Goal: Task Accomplishment & Management: Use online tool/utility

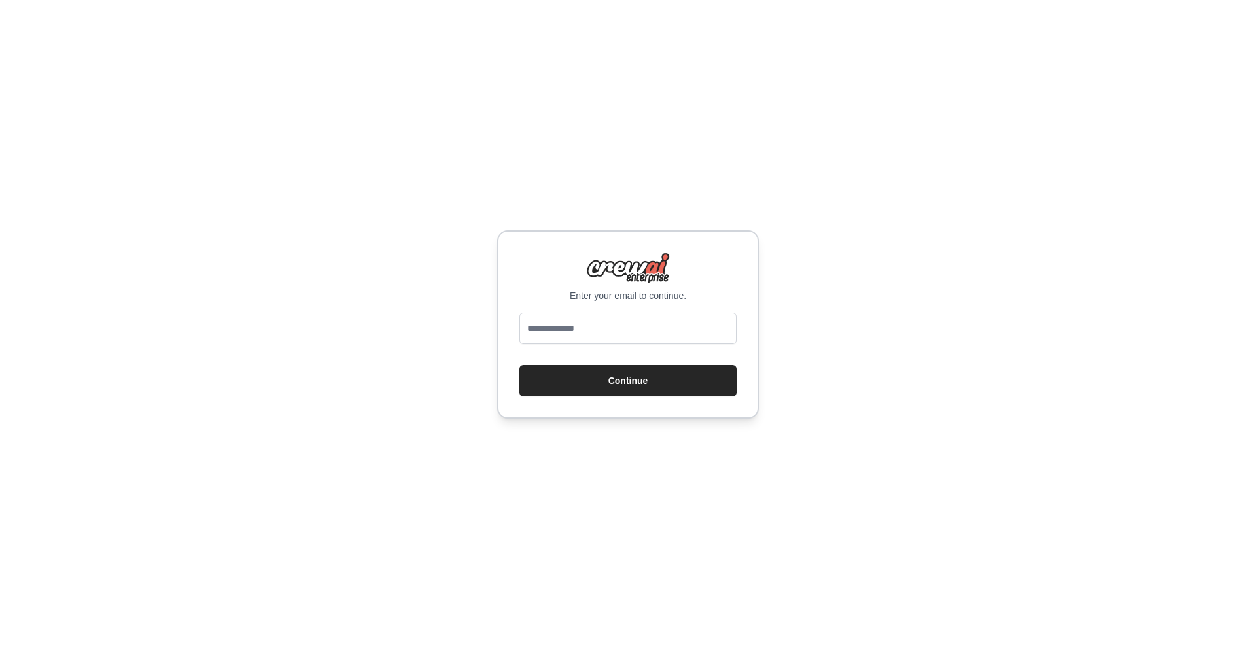
type input "**********"
click at [619, 381] on button "Continue" at bounding box center [628, 380] width 217 height 31
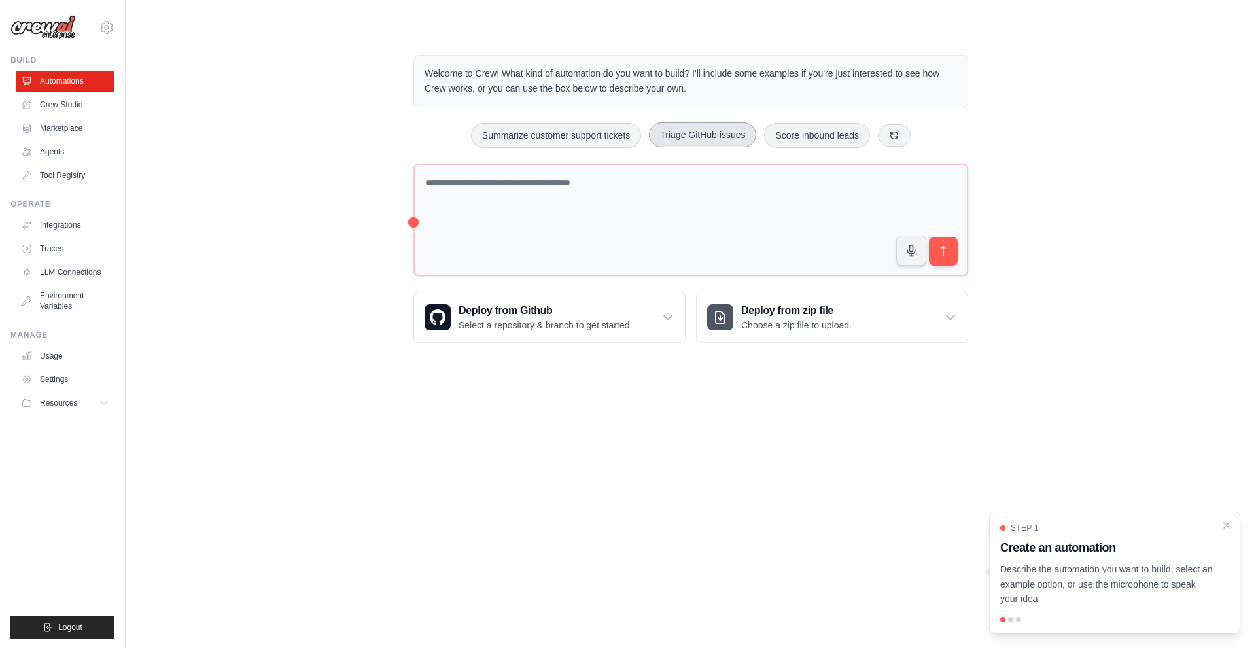
click at [708, 133] on button "Triage GitHub issues" at bounding box center [702, 134] width 107 height 25
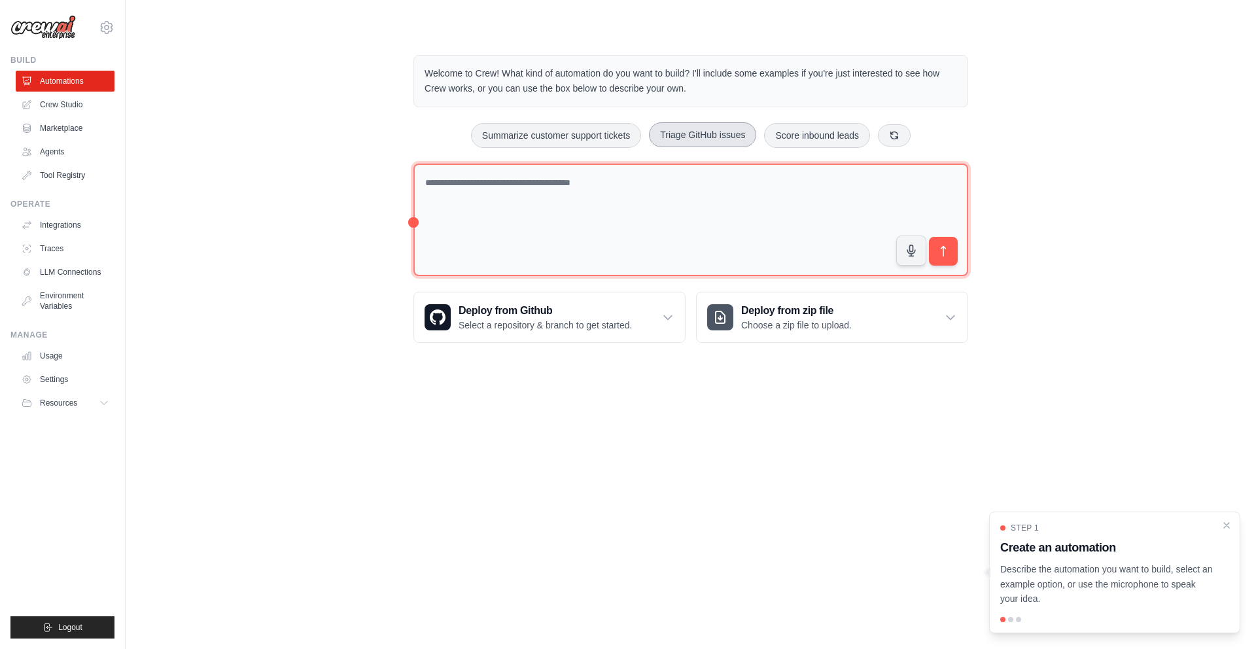
type textarea "**********"
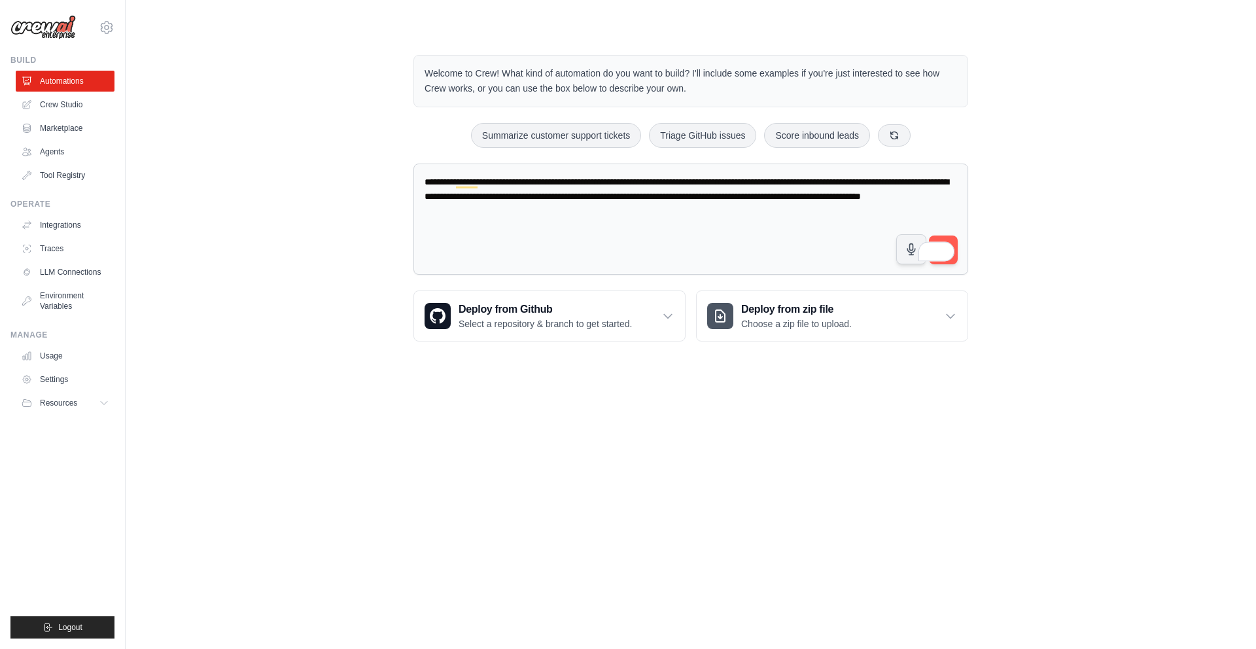
click at [1073, 211] on div "**********" at bounding box center [691, 198] width 1089 height 328
click at [1069, 200] on div "**********" at bounding box center [691, 198] width 1089 height 328
click at [1068, 203] on div "**********" at bounding box center [691, 198] width 1089 height 328
click at [951, 238] on button "submit" at bounding box center [943, 250] width 30 height 30
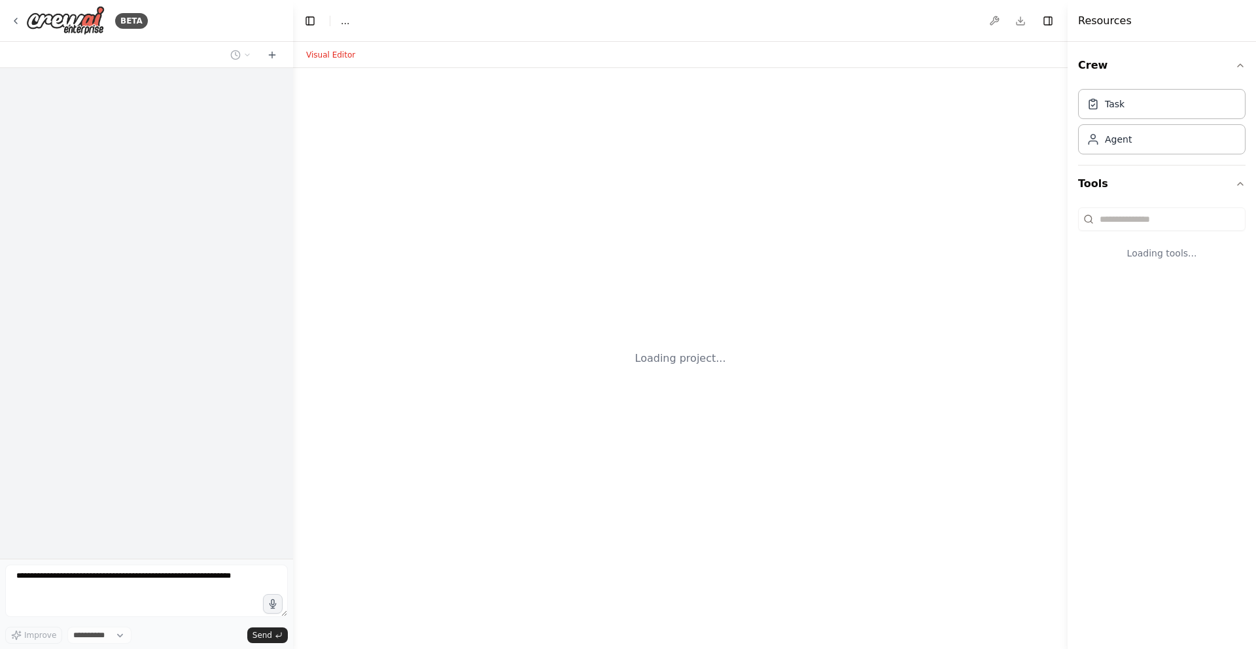
select select "****"
click at [1021, 251] on div "Loading project..." at bounding box center [680, 358] width 775 height 581
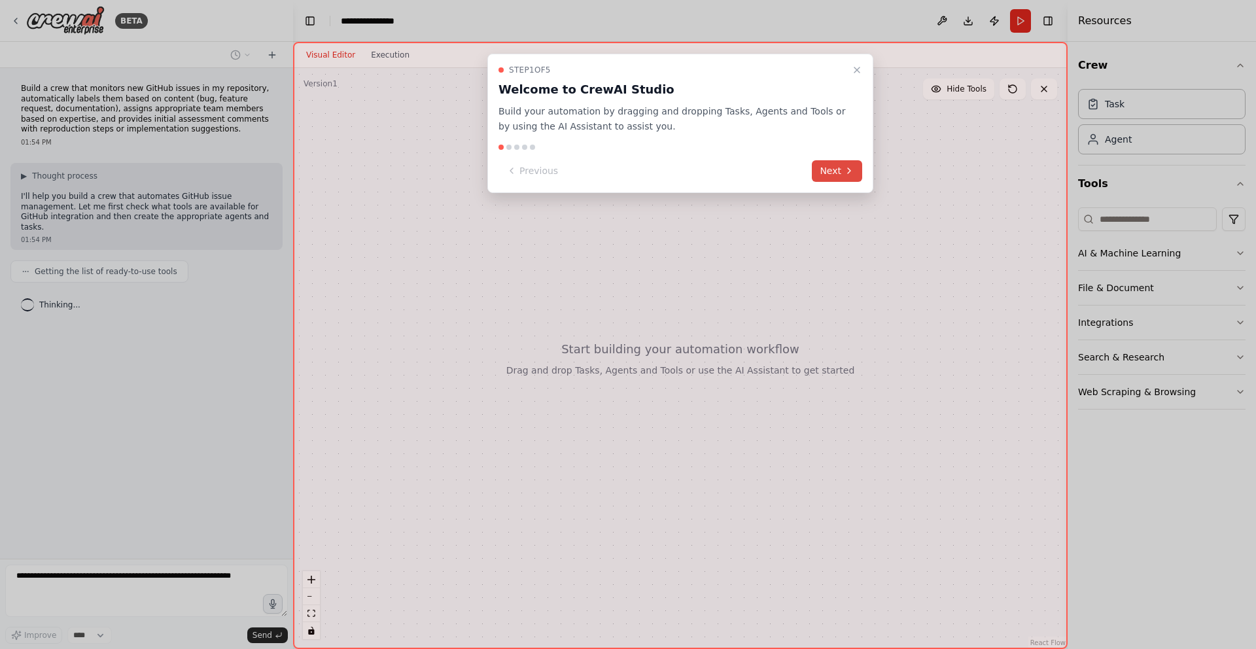
click at [839, 168] on button "Next" at bounding box center [837, 171] width 50 height 22
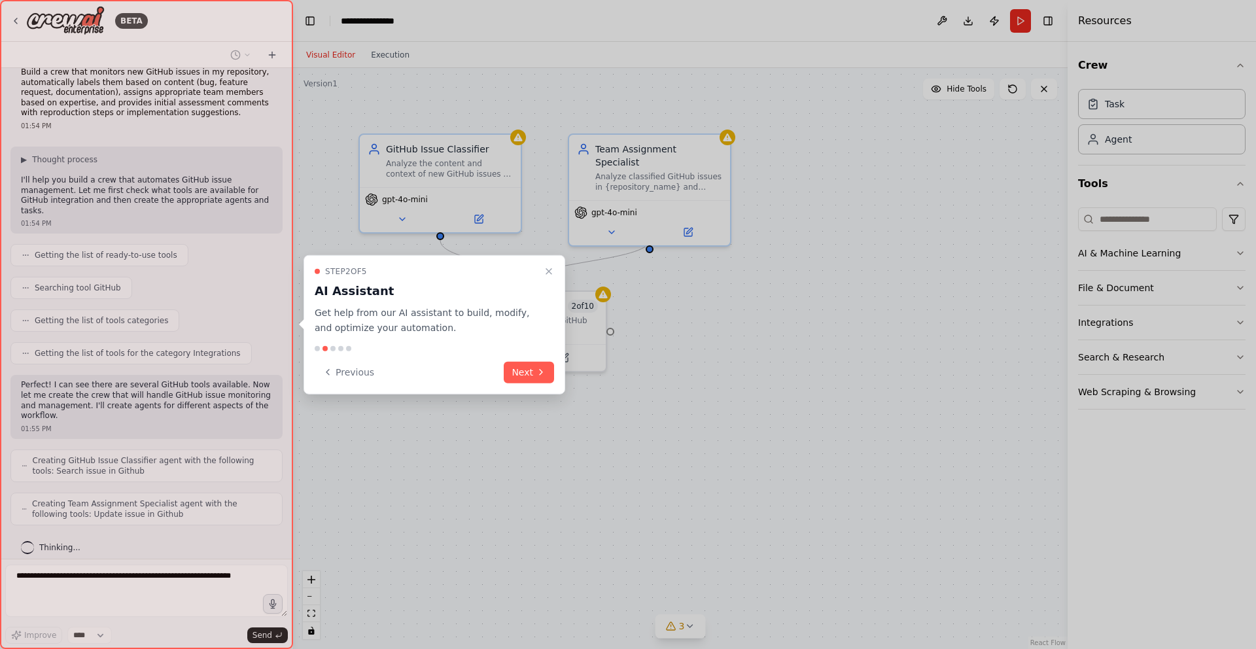
scroll to position [60, 0]
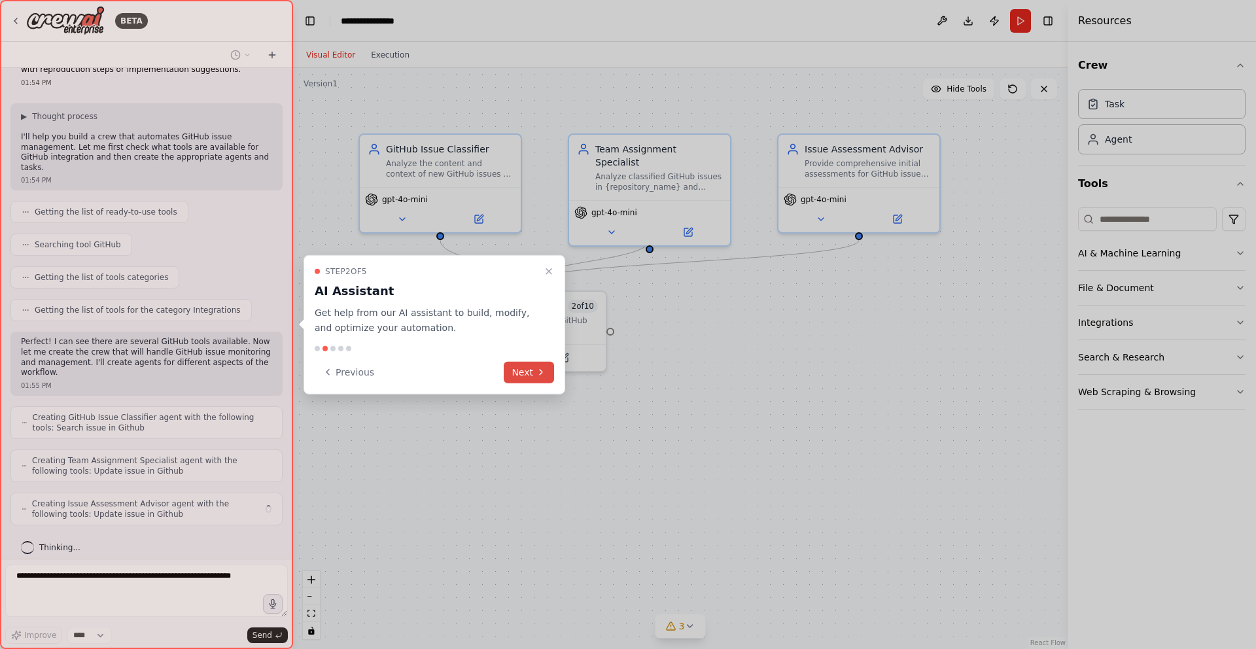
click at [537, 378] on button "Next" at bounding box center [529, 372] width 50 height 22
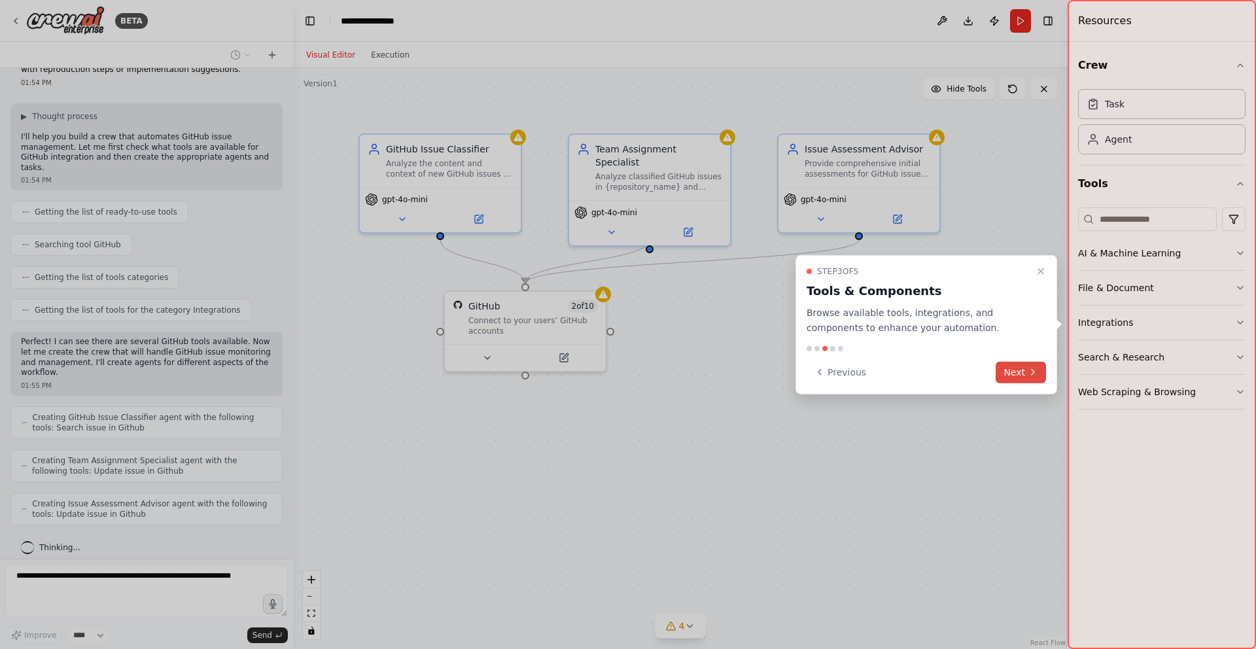
click at [1018, 370] on button "Next" at bounding box center [1021, 372] width 50 height 22
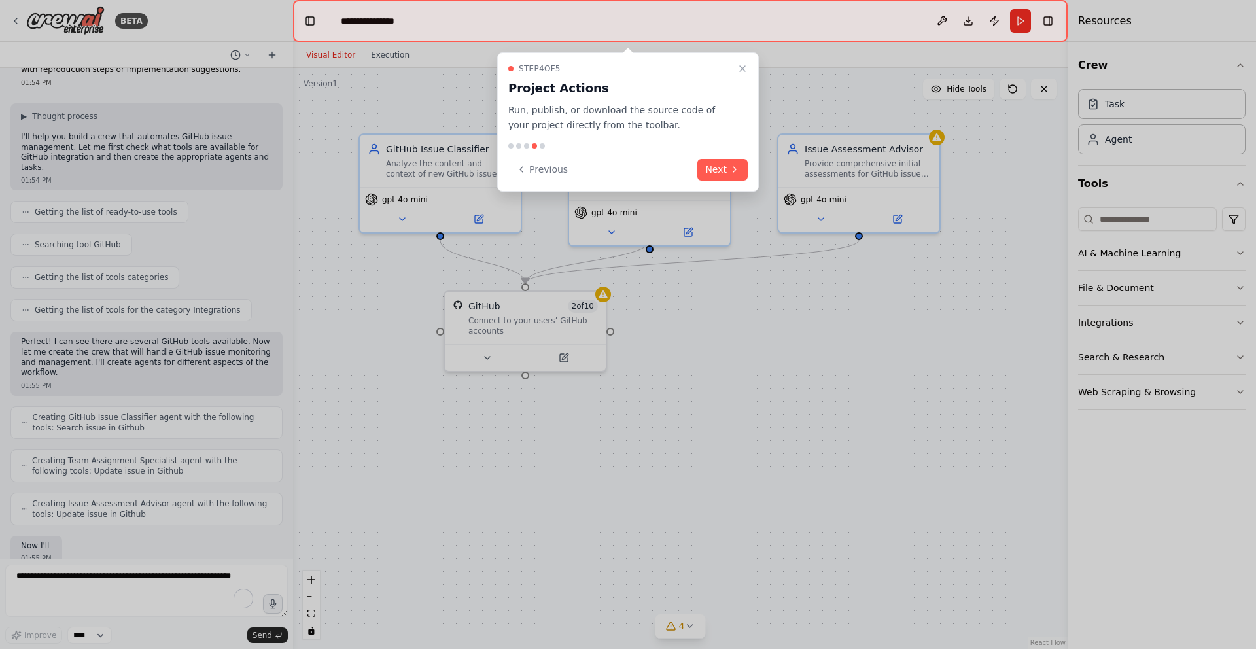
scroll to position [136, 0]
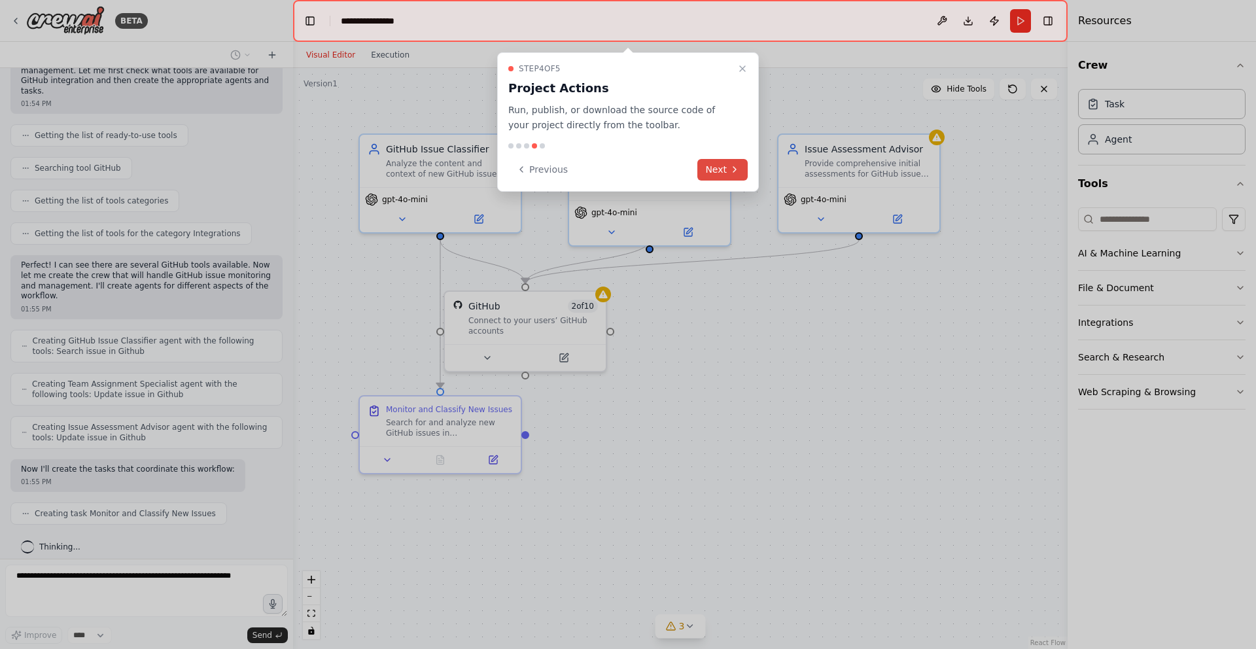
click at [739, 160] on button "Next" at bounding box center [722, 170] width 50 height 22
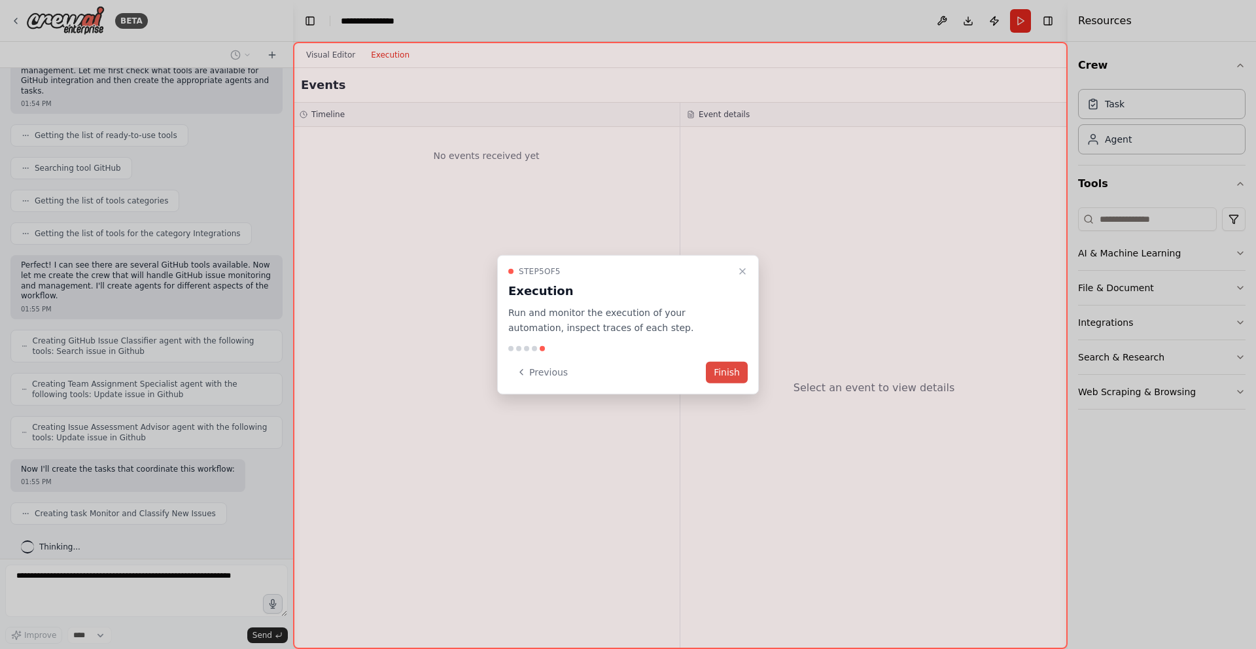
click at [726, 378] on button "Finish" at bounding box center [727, 372] width 42 height 22
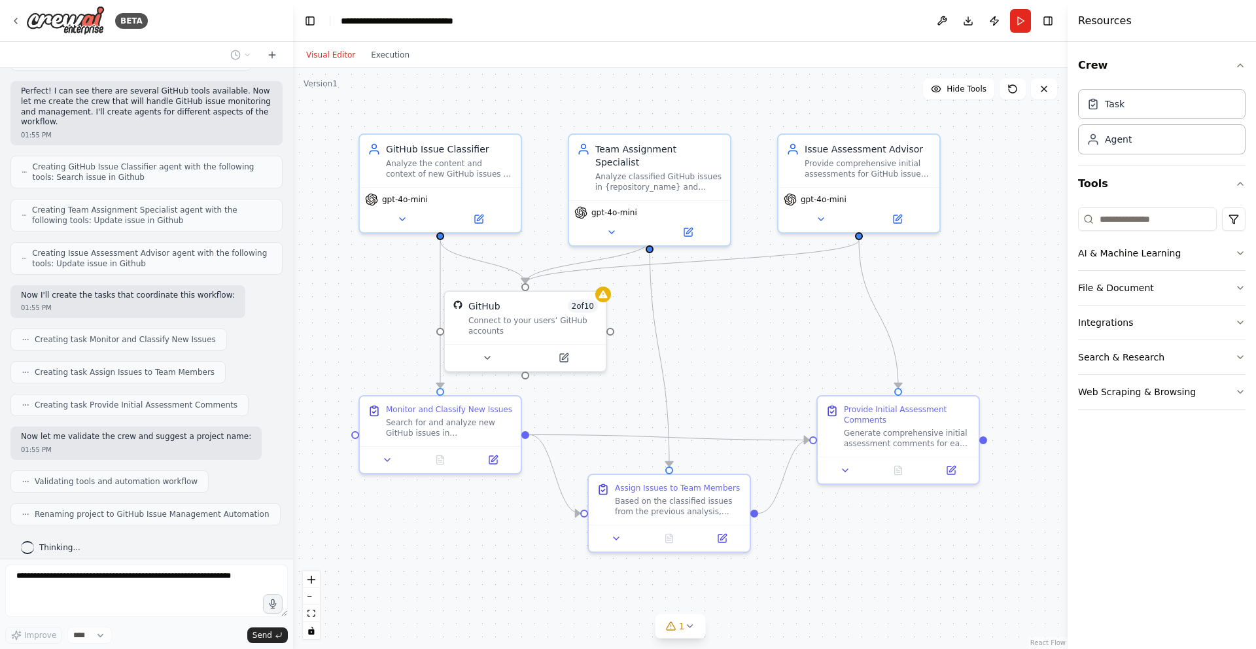
scroll to position [0, 0]
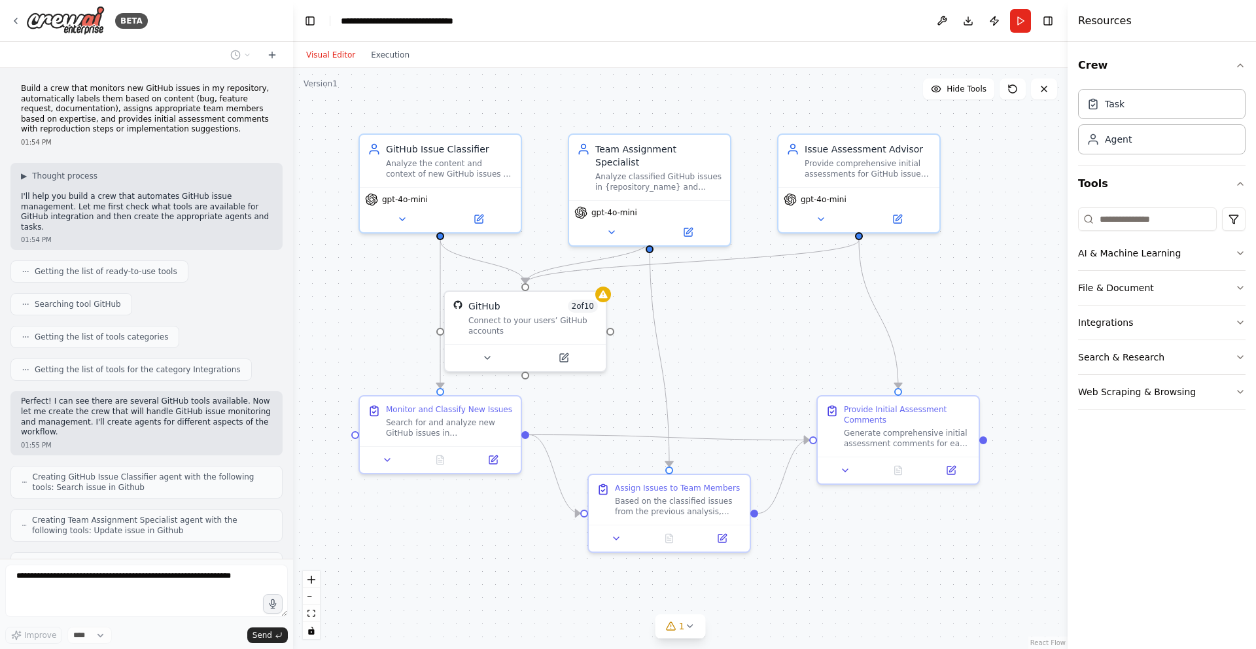
click at [126, 260] on div "Getting the list of ready-to-use tools" at bounding box center [99, 271] width 178 height 22
click at [116, 260] on div "Getting the list of ready-to-use tools" at bounding box center [99, 271] width 178 height 22
click at [126, 266] on span "Getting the list of ready-to-use tools" at bounding box center [106, 271] width 143 height 10
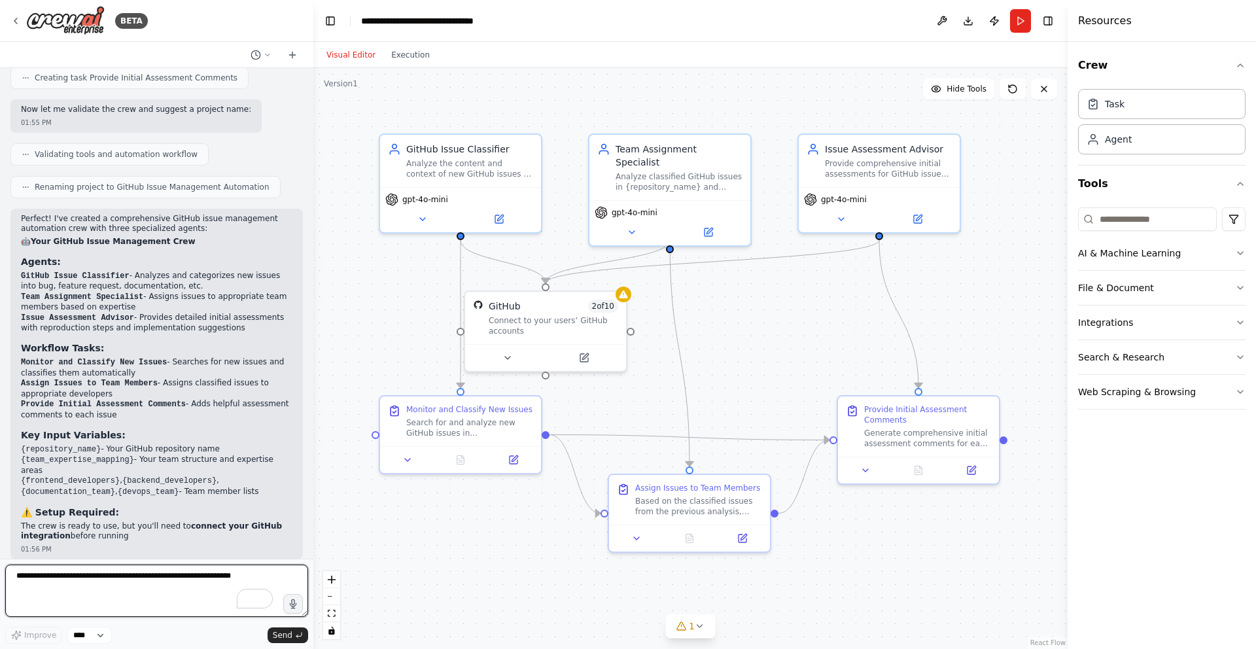
drag, startPoint x: 289, startPoint y: 379, endPoint x: 351, endPoint y: 58, distance: 327.3
click at [351, 58] on div "BETA Build a crew that monitors new GitHub issues in my repository, automatical…" at bounding box center [628, 324] width 1256 height 649
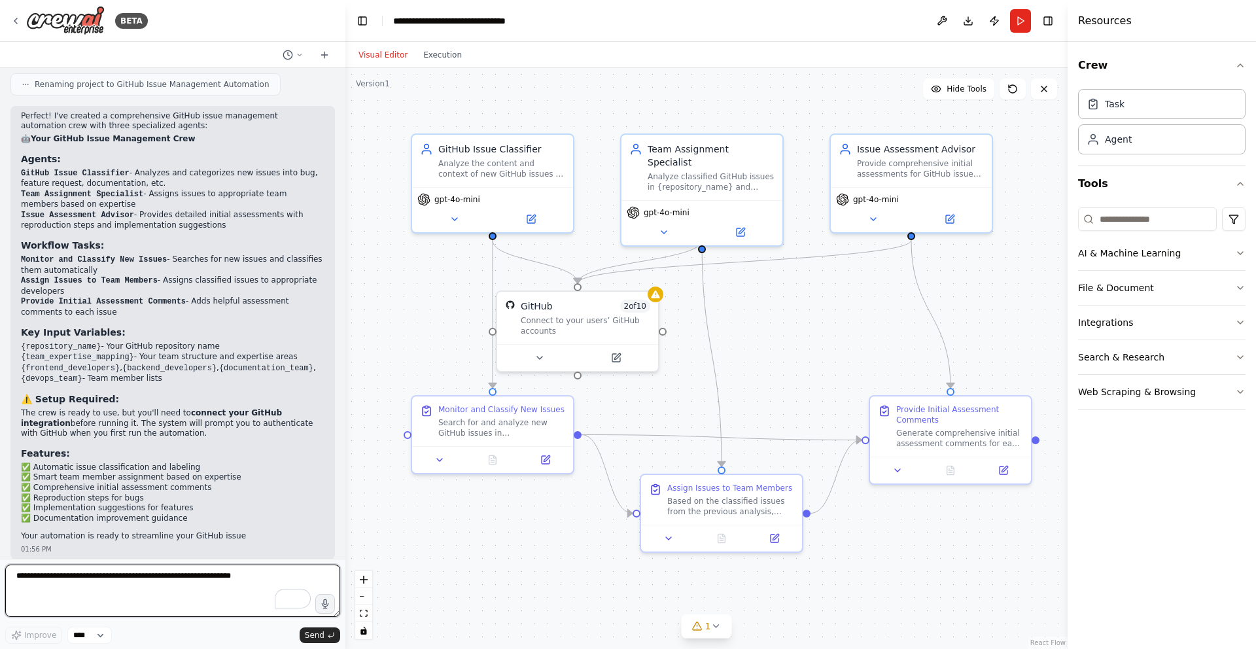
drag, startPoint x: 345, startPoint y: 378, endPoint x: 345, endPoint y: 357, distance: 20.3
click at [345, 357] on div "BETA Build a crew that monitors new GitHub issues in my repository, automatical…" at bounding box center [628, 324] width 1256 height 649
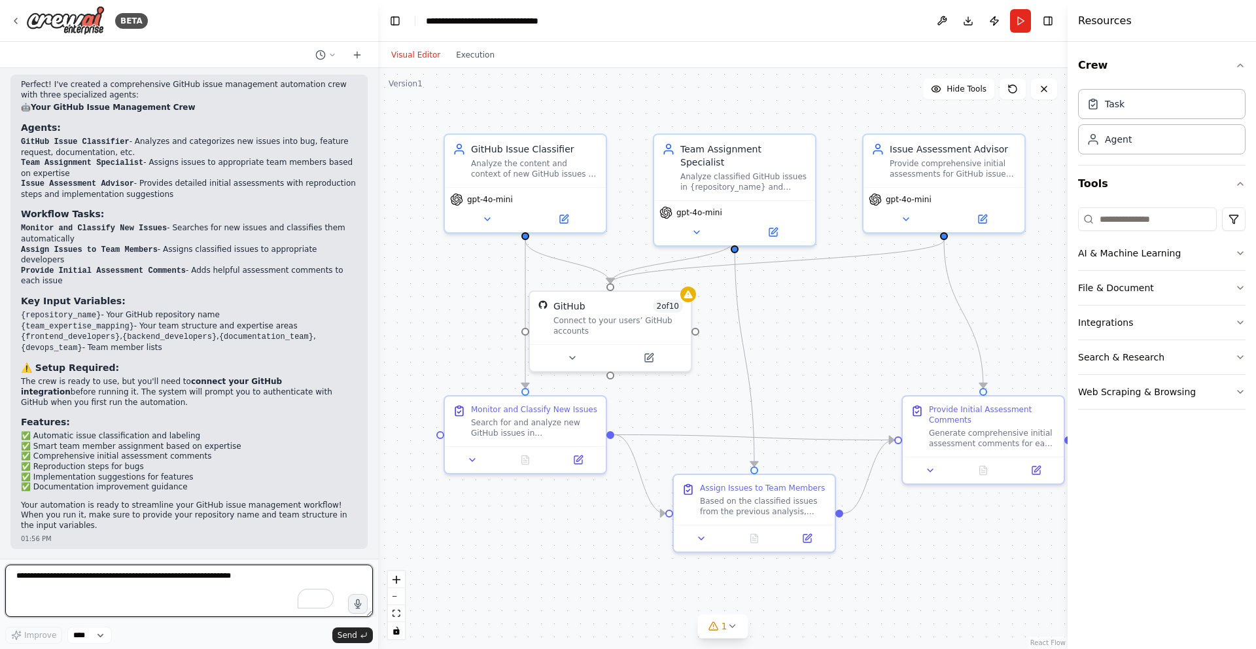
drag, startPoint x: 342, startPoint y: 380, endPoint x: 378, endPoint y: 152, distance: 230.6
click at [378, 152] on div "BETA Build a crew that monitors new GitHub issues in my repository, automatical…" at bounding box center [628, 324] width 1256 height 649
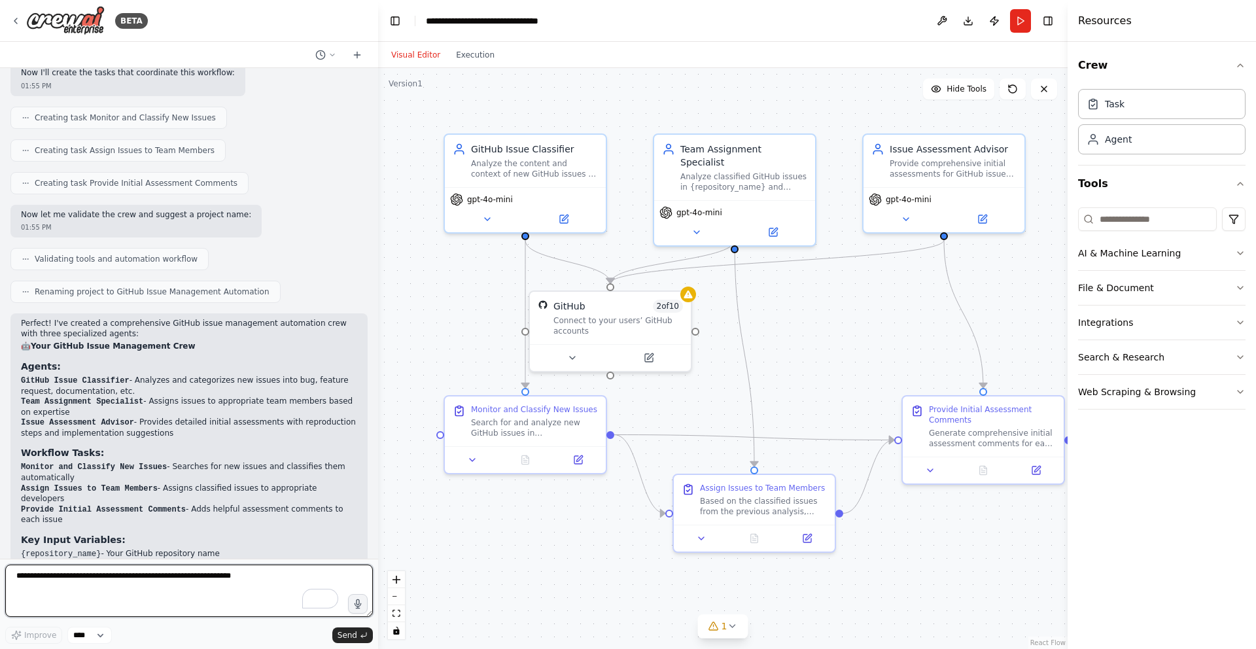
scroll to position [503, 0]
click at [567, 355] on icon at bounding box center [572, 355] width 10 height 10
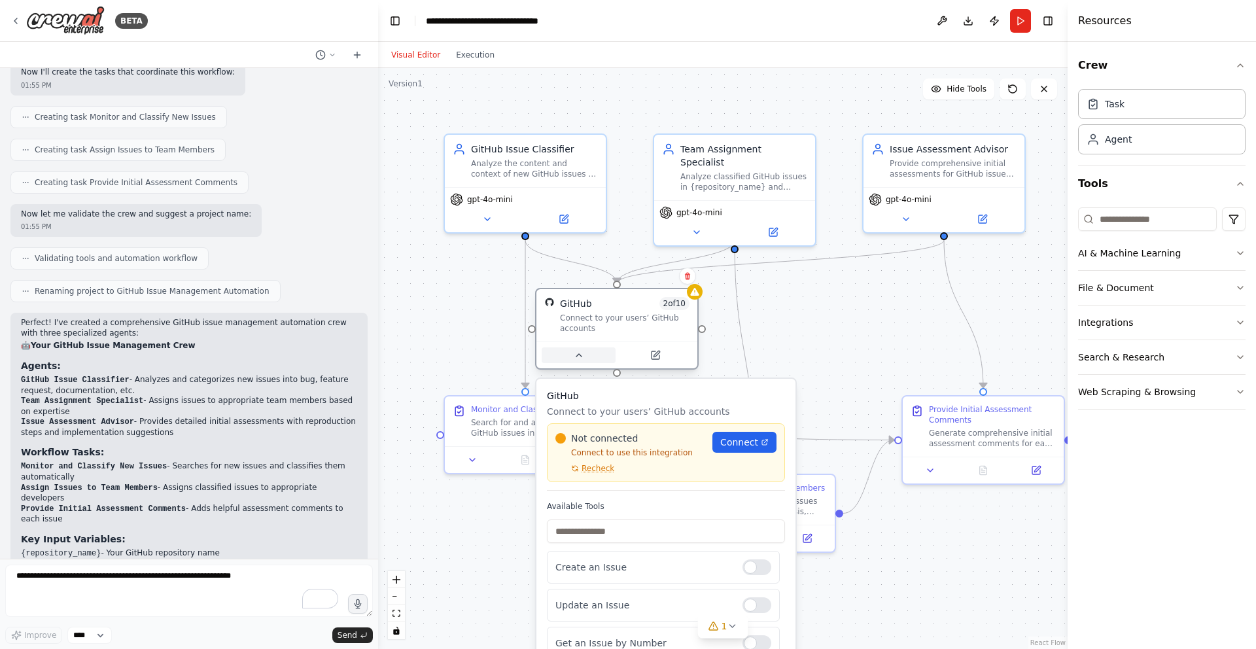
click at [567, 358] on button at bounding box center [579, 355] width 74 height 16
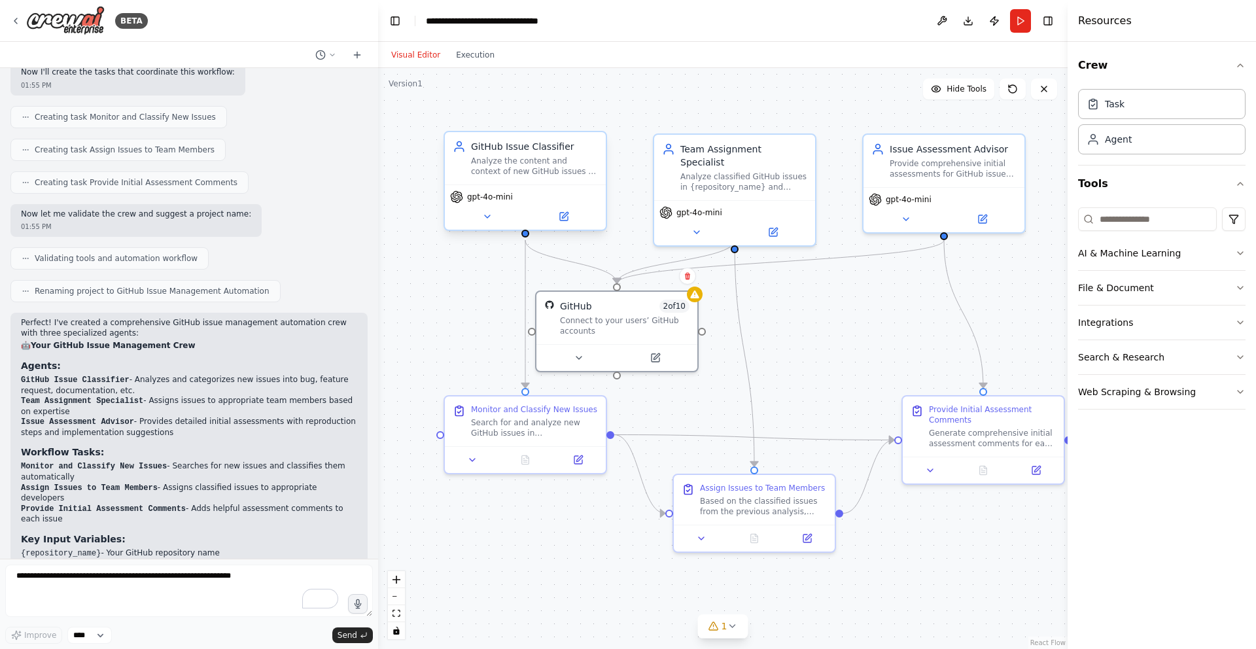
click at [506, 202] on span "gpt-4o-mini" at bounding box center [490, 197] width 46 height 10
click at [482, 221] on icon at bounding box center [487, 216] width 10 height 10
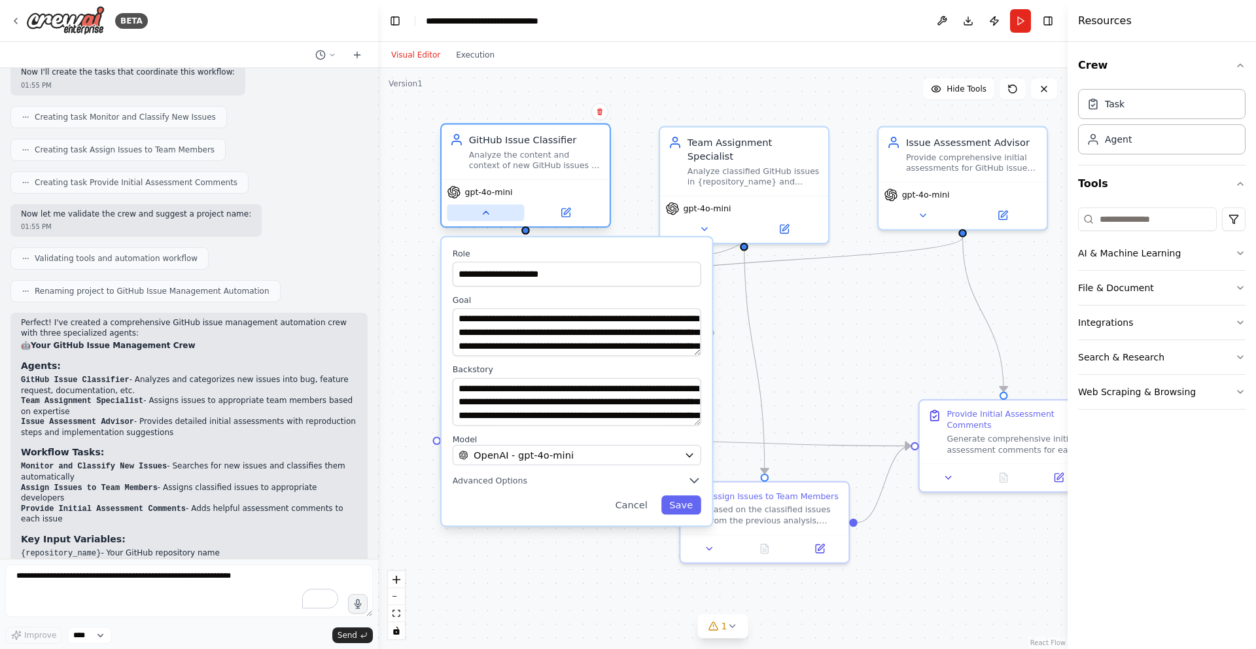
click at [484, 217] on icon at bounding box center [485, 212] width 11 height 11
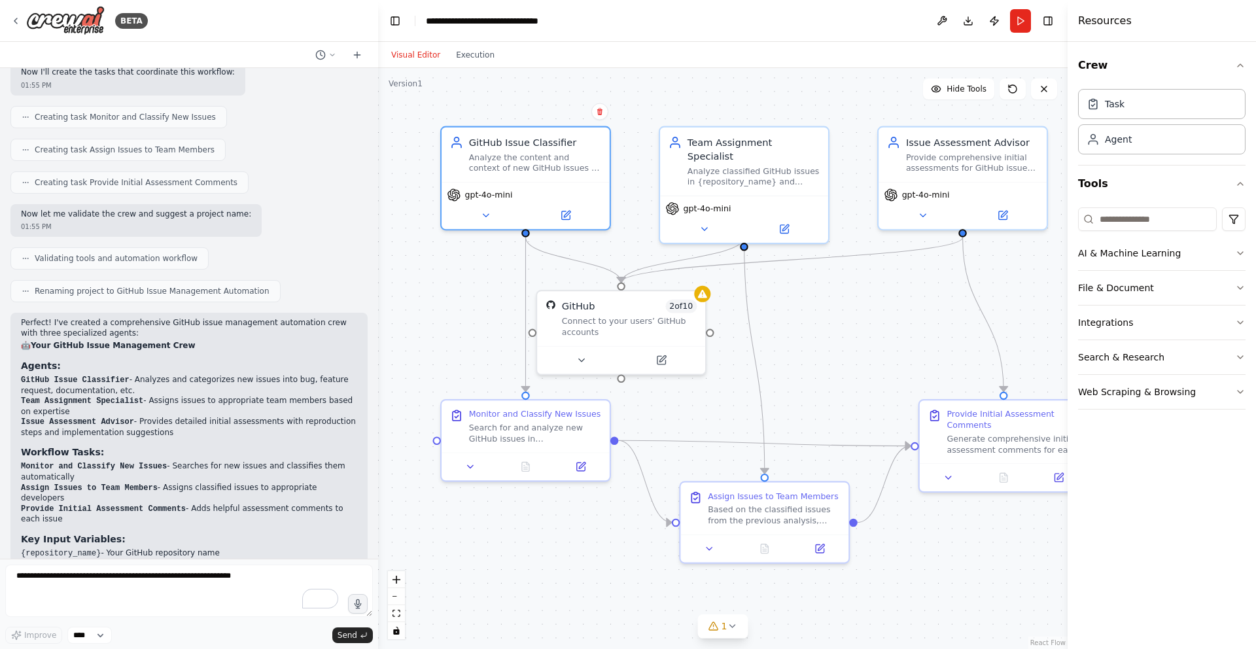
click at [765, 289] on div ".deletable-edge-delete-btn { width: 20px; height: 20px; border: 0px solid #ffff…" at bounding box center [723, 358] width 690 height 581
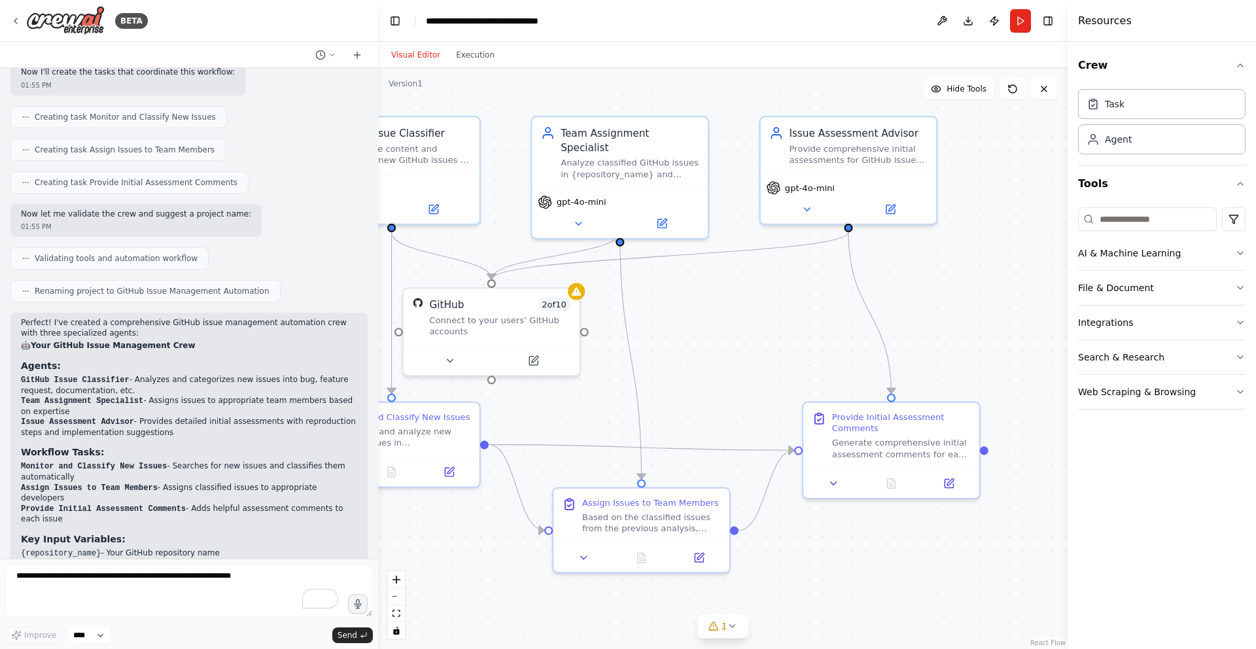
drag, startPoint x: 879, startPoint y: 369, endPoint x: 723, endPoint y: 370, distance: 156.4
click at [723, 370] on div ".deletable-edge-delete-btn { width: 20px; height: 20px; border: 0px solid #ffff…" at bounding box center [723, 358] width 690 height 581
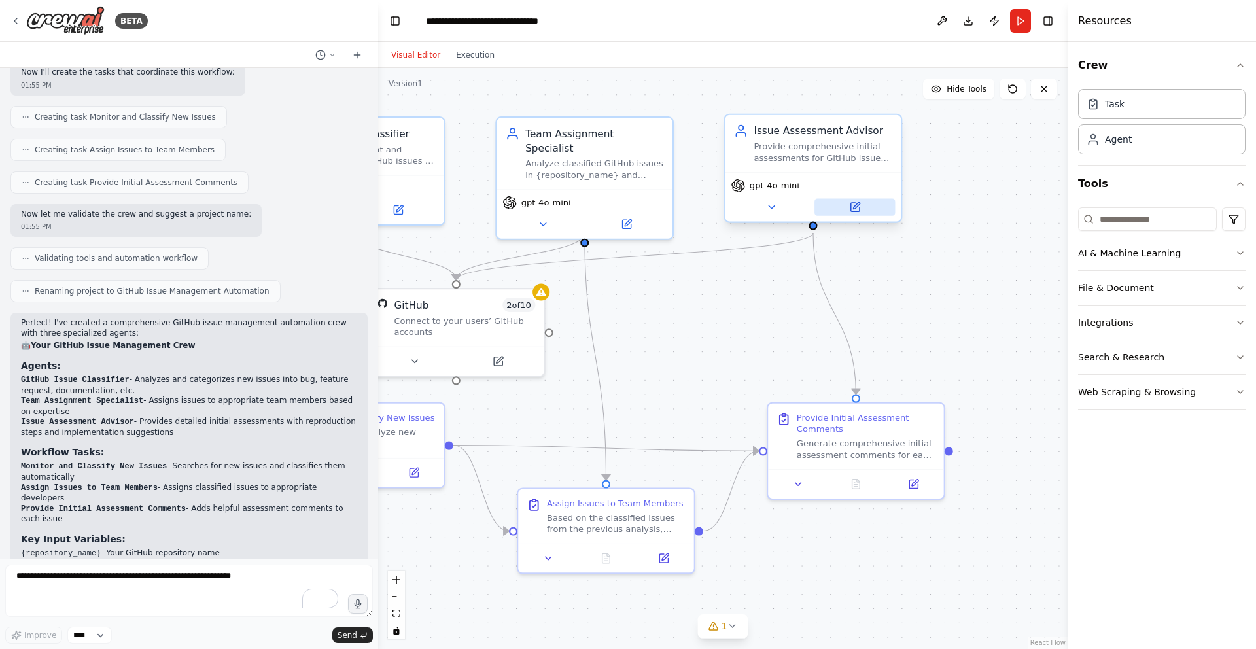
click at [860, 202] on icon at bounding box center [854, 207] width 11 height 11
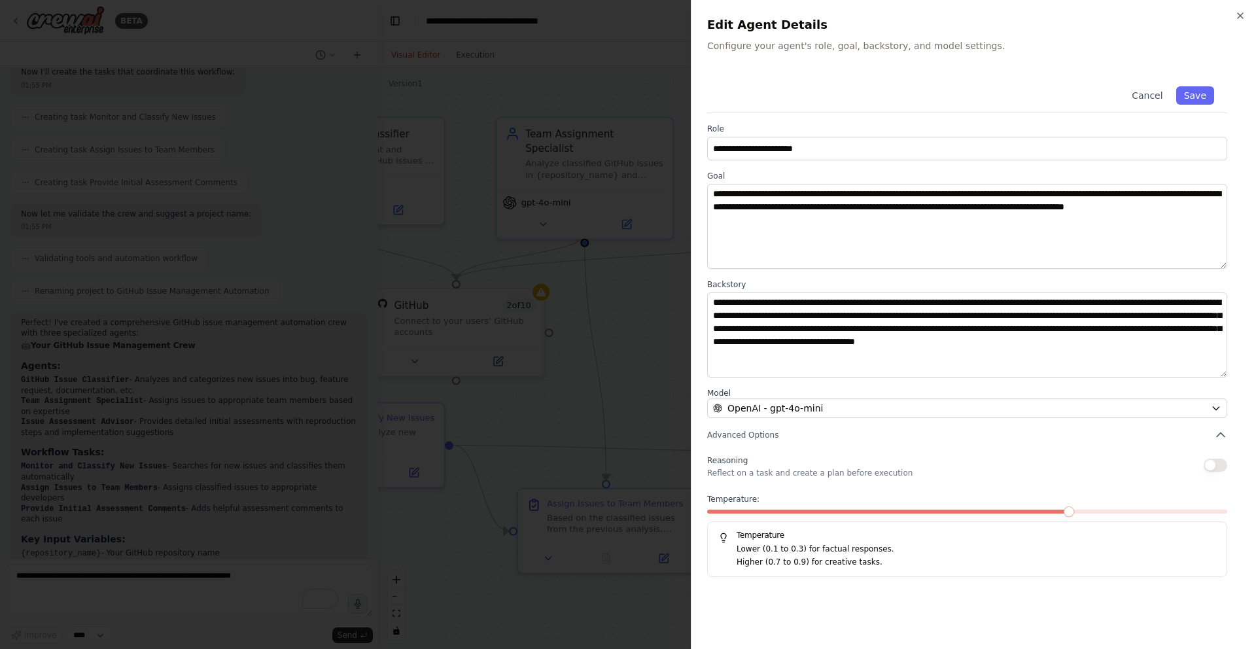
click at [1248, 17] on div "**********" at bounding box center [973, 324] width 565 height 649
click at [1242, 19] on icon "button" at bounding box center [1240, 15] width 10 height 10
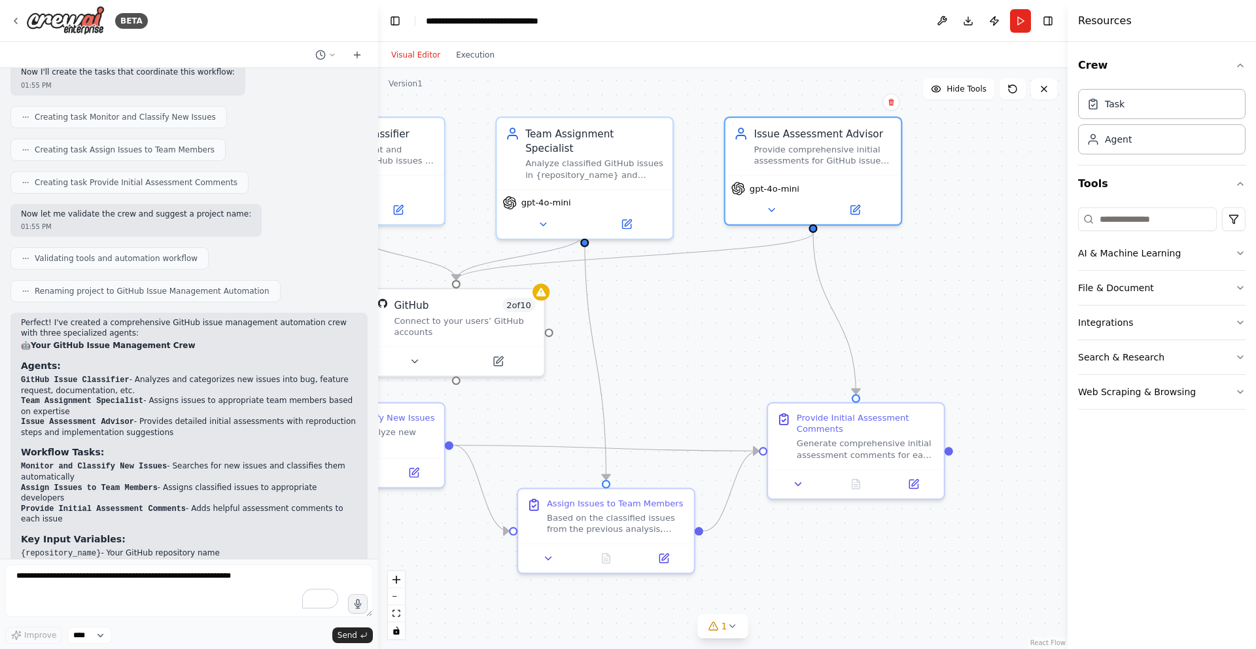
drag, startPoint x: 992, startPoint y: 243, endPoint x: 992, endPoint y: 211, distance: 32.1
click at [992, 213] on div ".deletable-edge-delete-btn { width: 20px; height: 20px; border: 0px solid #ffff…" at bounding box center [723, 358] width 690 height 581
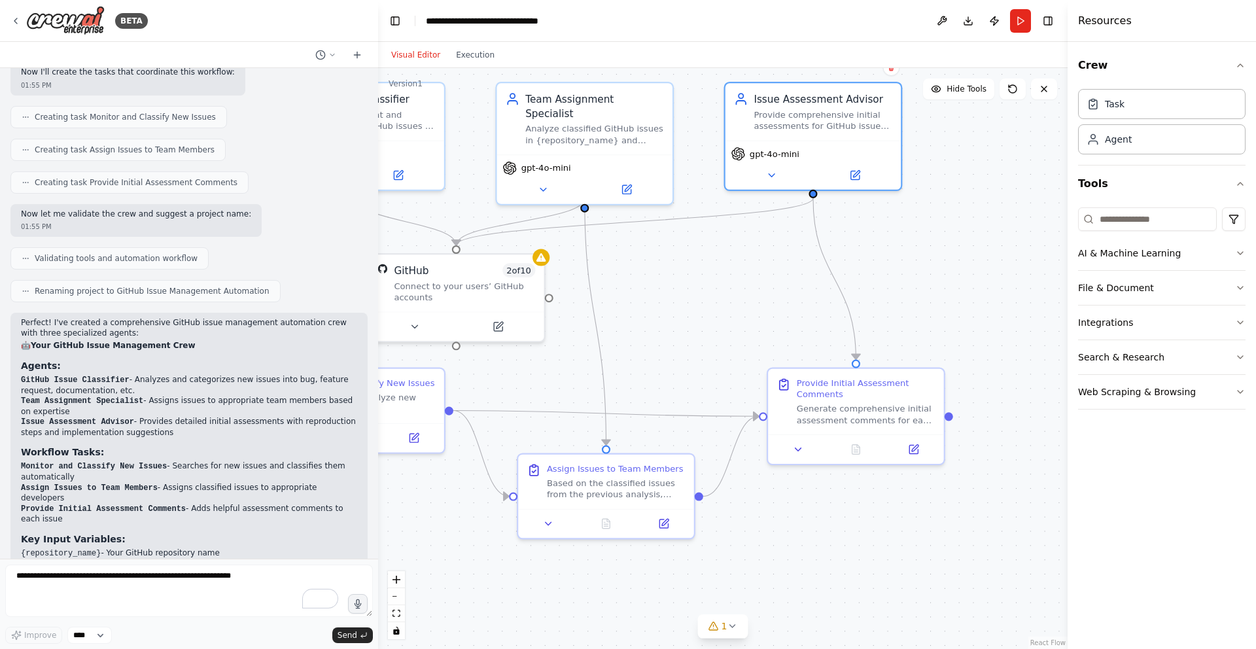
click at [966, 266] on div ".deletable-edge-delete-btn { width: 20px; height: 20px; border: 0px solid #ffff…" at bounding box center [723, 358] width 690 height 581
click at [1161, 260] on button "AI & Machine Learning" at bounding box center [1162, 253] width 168 height 34
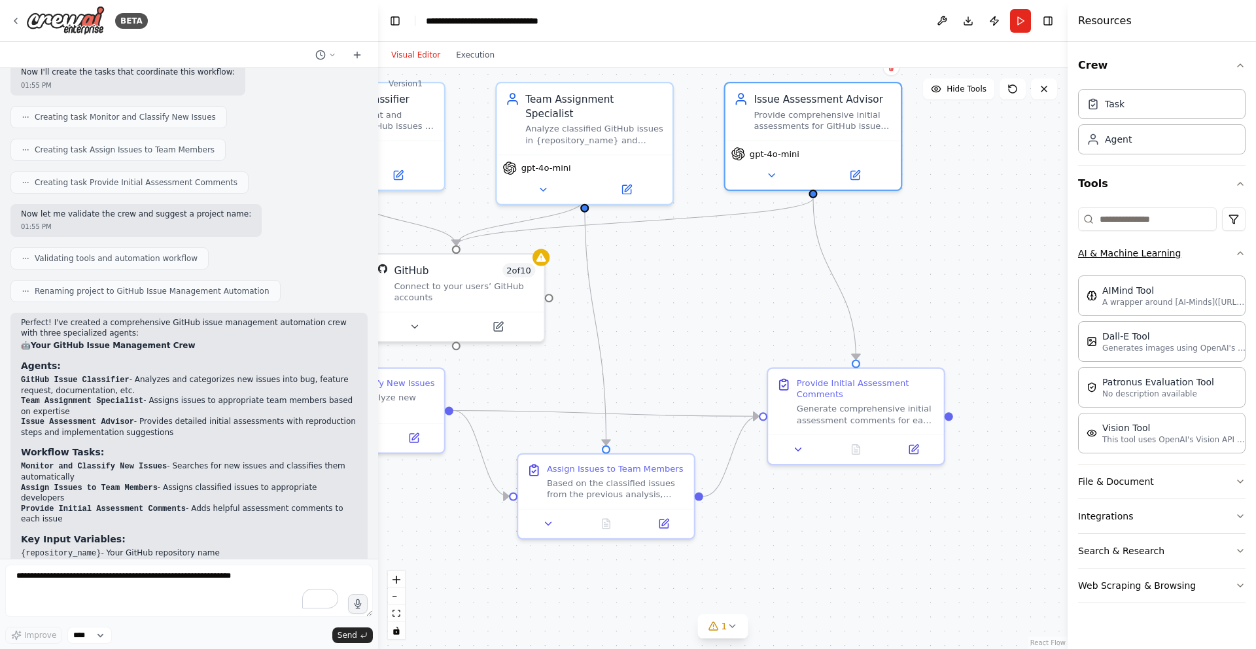
click at [1199, 261] on button "AI & Machine Learning" at bounding box center [1162, 253] width 168 height 34
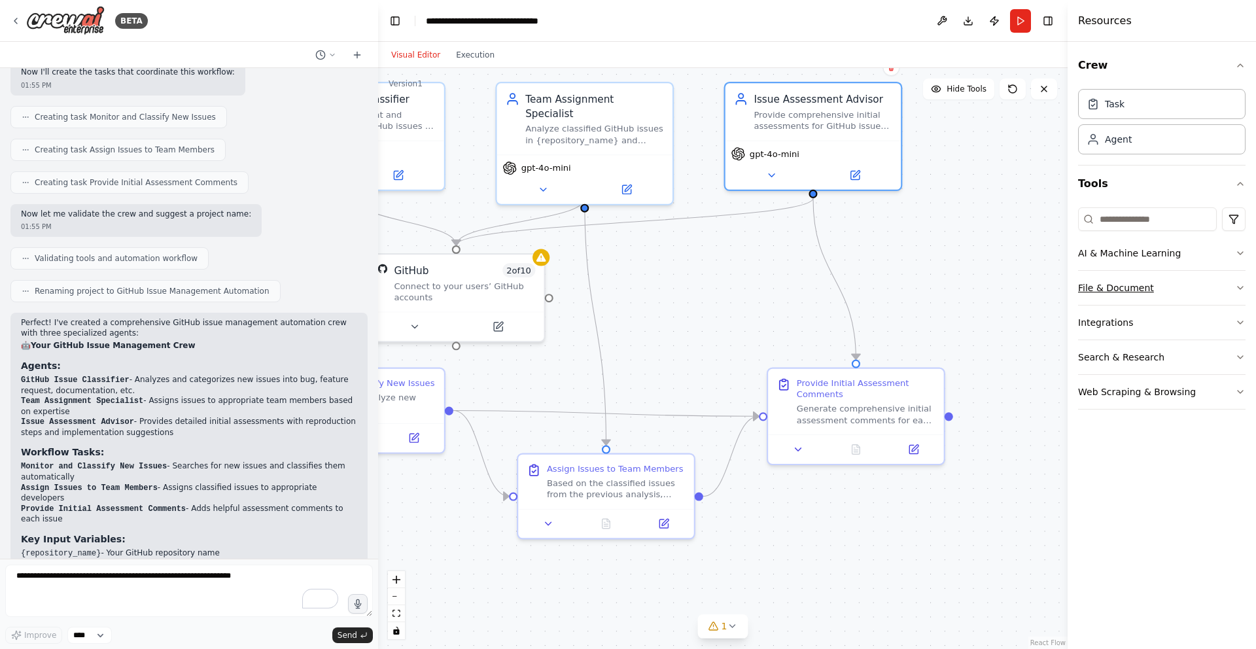
click at [1166, 279] on button "File & Document" at bounding box center [1162, 288] width 168 height 34
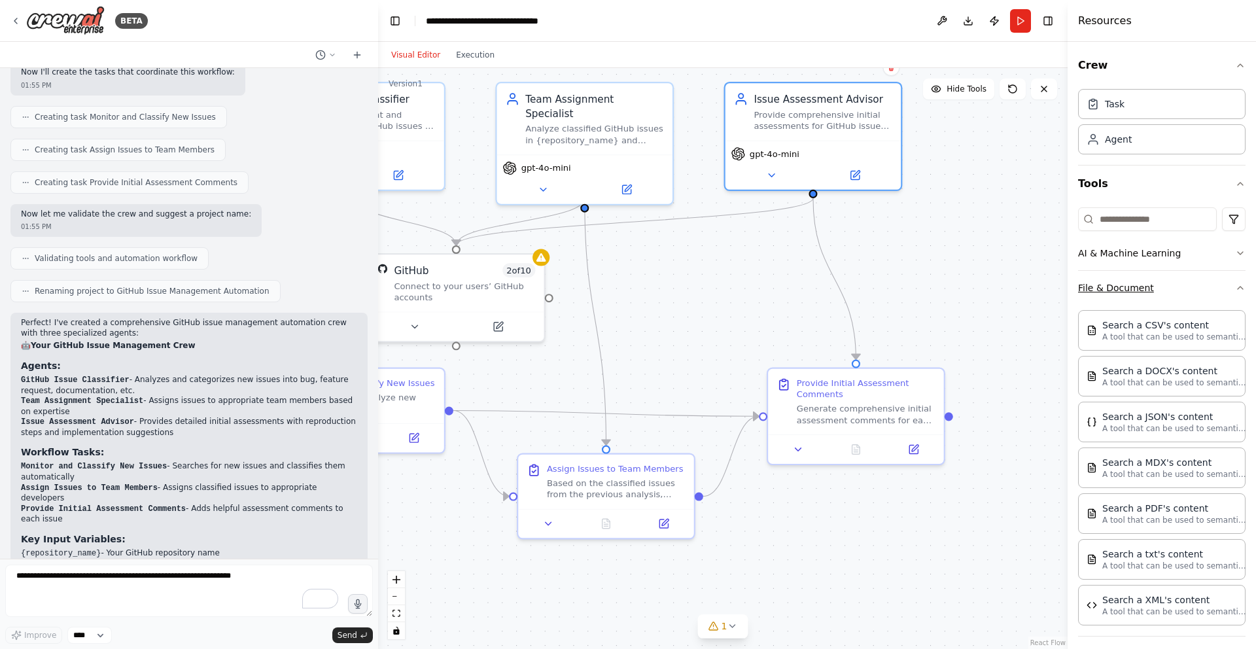
click at [1164, 288] on button "File & Document" at bounding box center [1162, 288] width 168 height 34
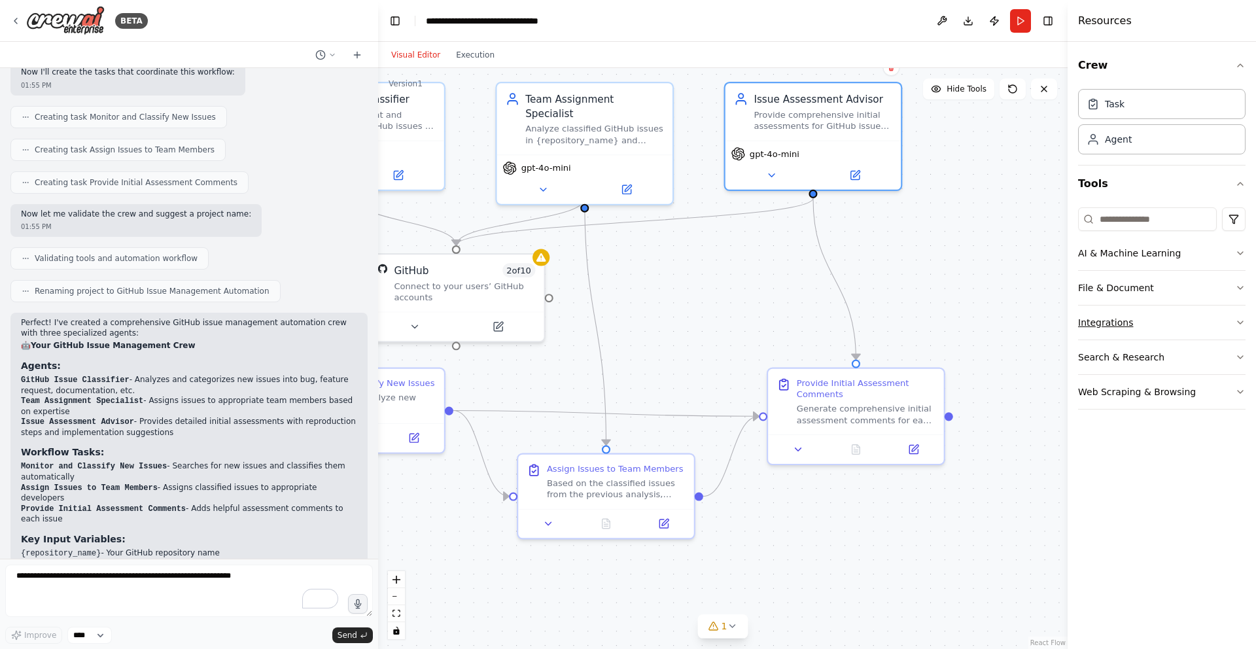
click at [1154, 323] on button "Integrations" at bounding box center [1162, 323] width 168 height 34
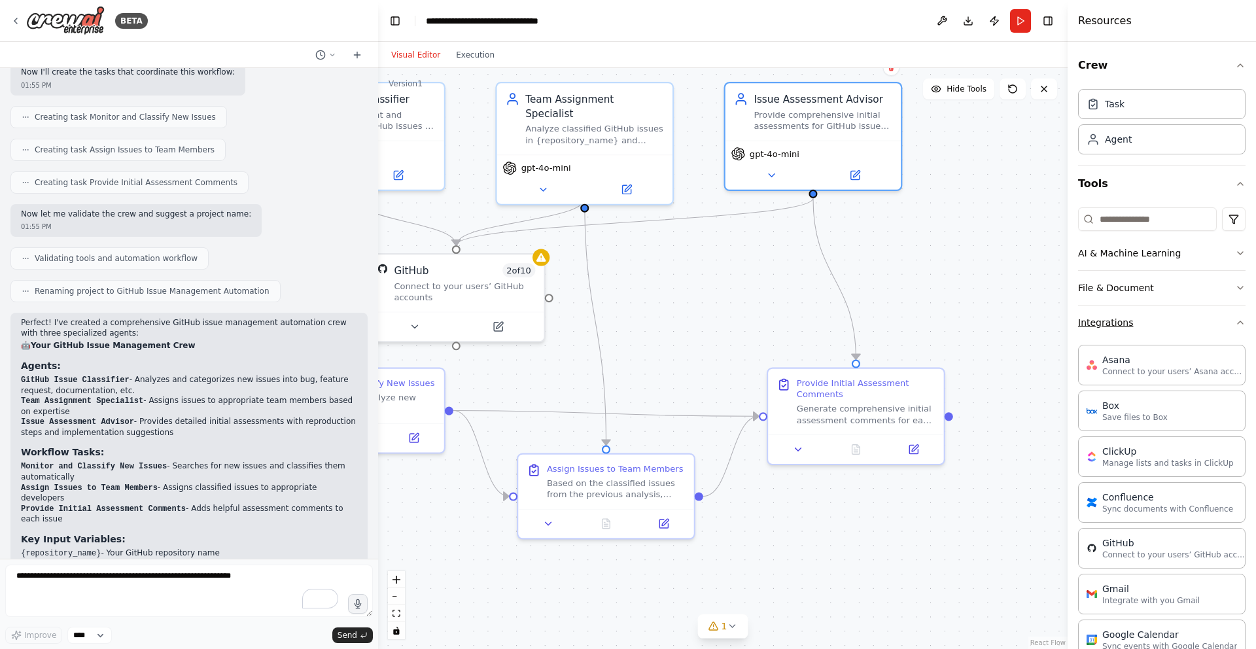
click at [1158, 323] on button "Integrations" at bounding box center [1162, 323] width 168 height 34
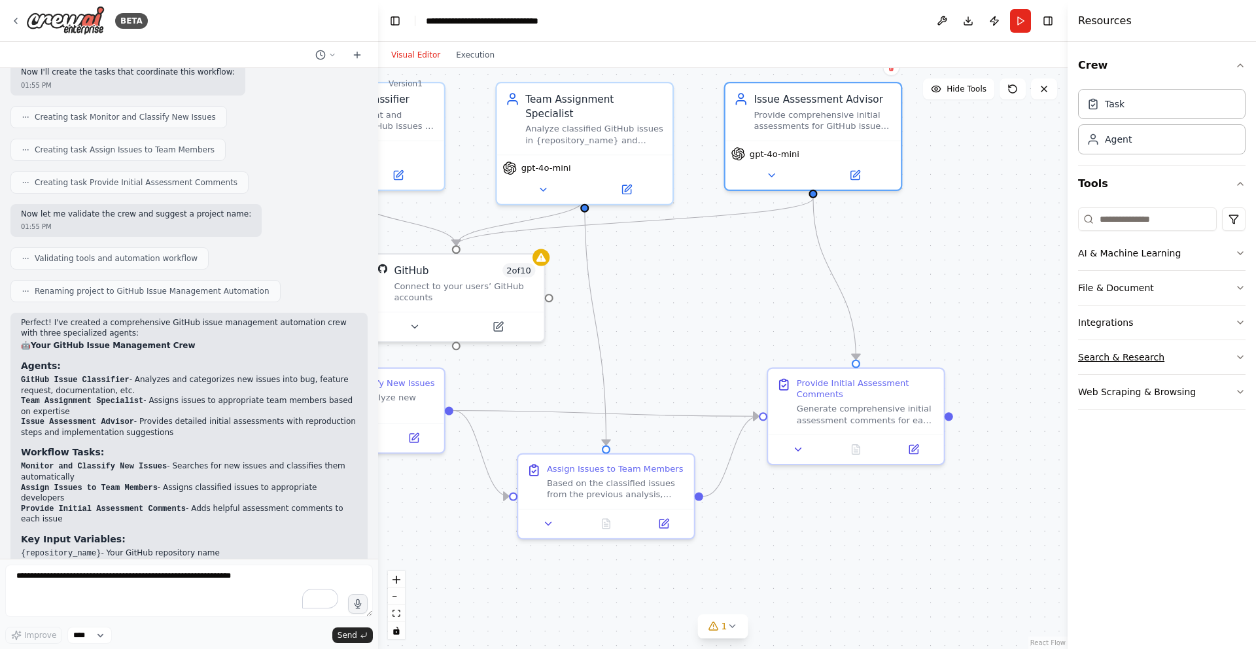
click at [1152, 347] on button "Search & Research" at bounding box center [1162, 357] width 168 height 34
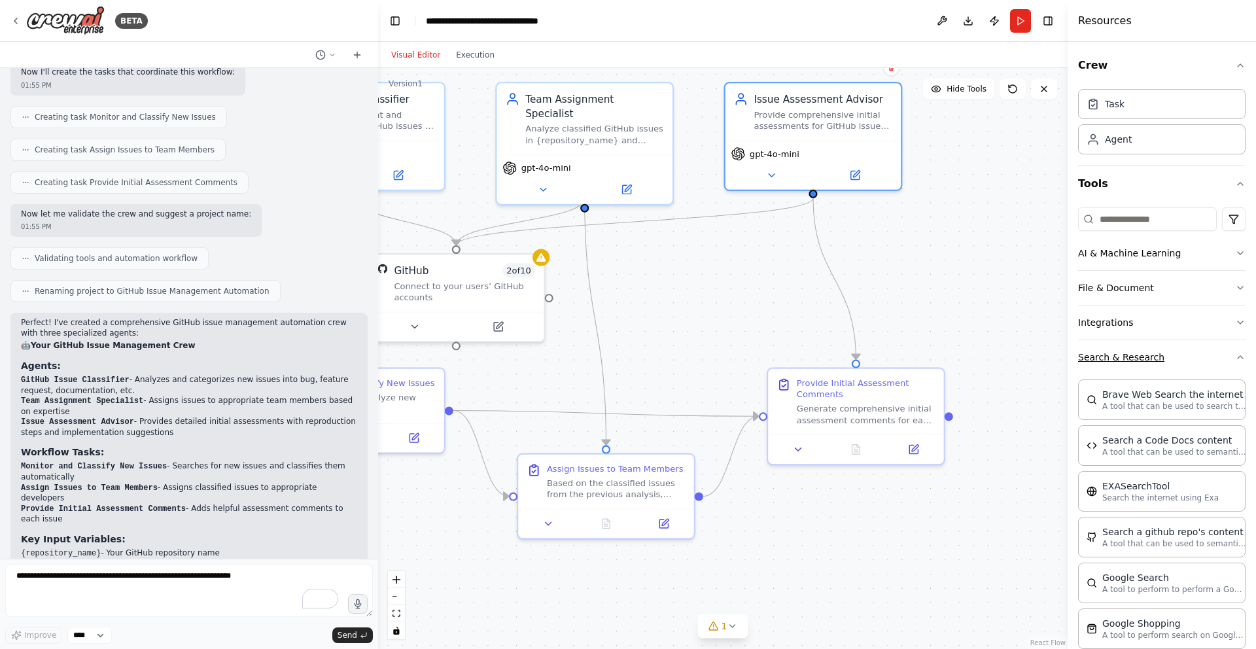
click at [1159, 345] on button "Search & Research" at bounding box center [1162, 357] width 168 height 34
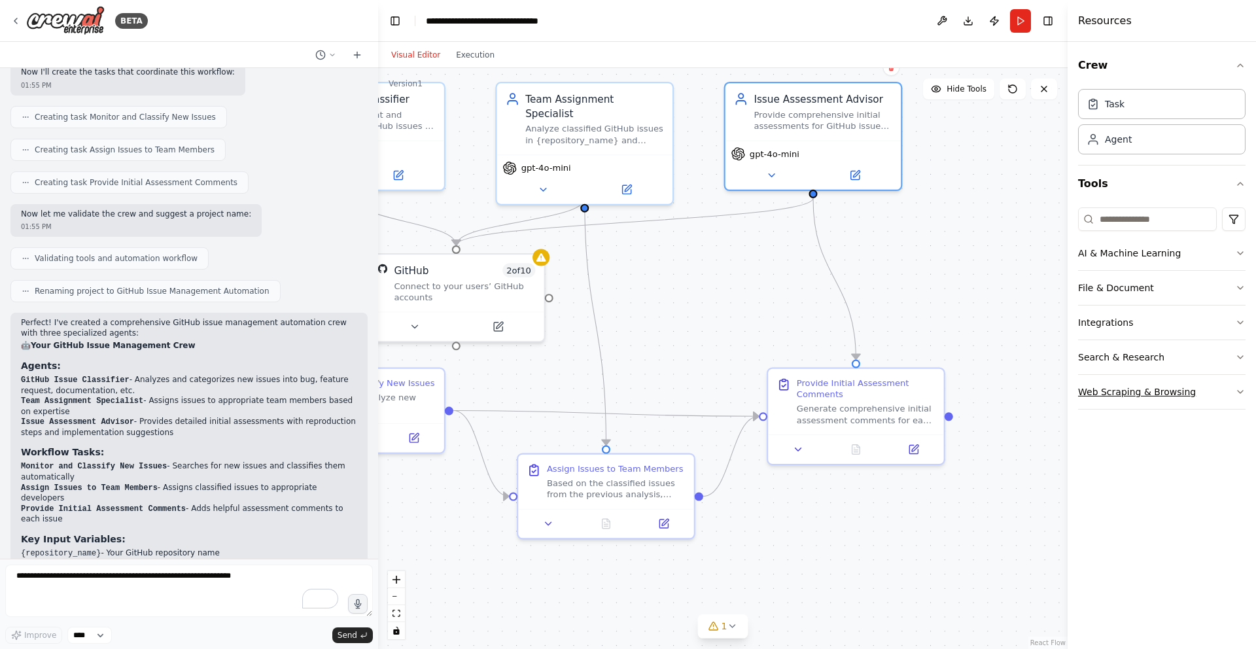
click at [1165, 396] on button "Web Scraping & Browsing" at bounding box center [1162, 392] width 168 height 34
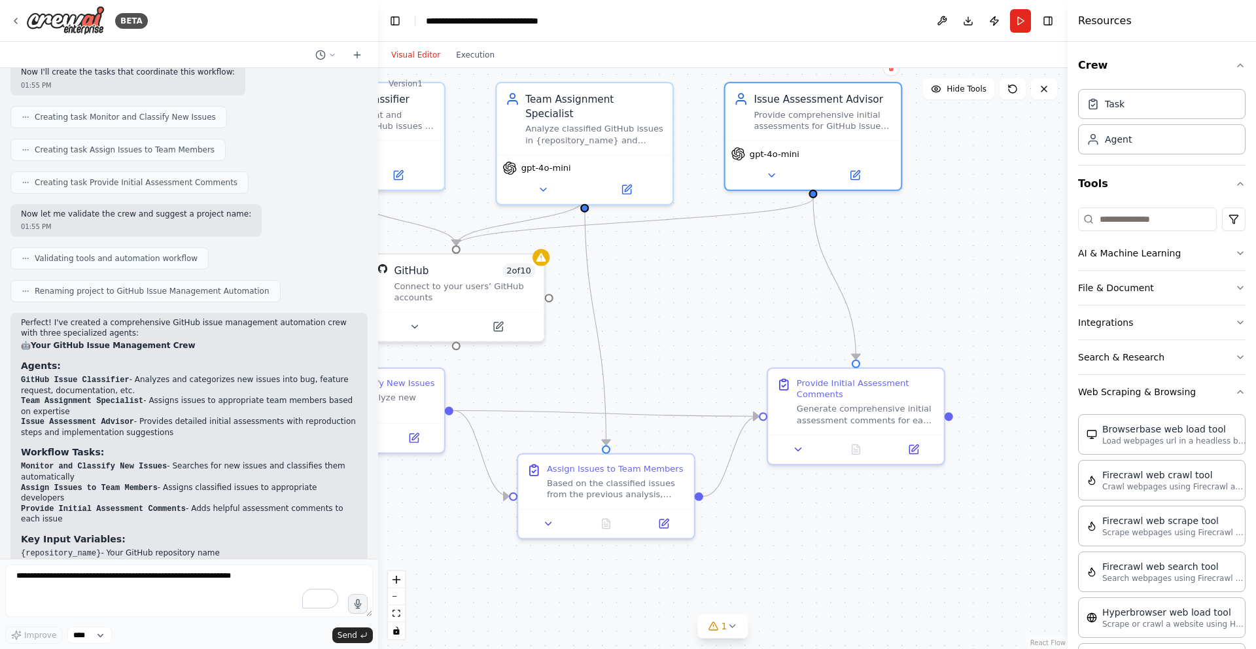
click at [1246, 69] on div "Crew Task Agent Tools AI & Machine Learning File & Document Integrations Search…" at bounding box center [1162, 345] width 188 height 607
click at [1241, 66] on icon "button" at bounding box center [1240, 65] width 10 height 10
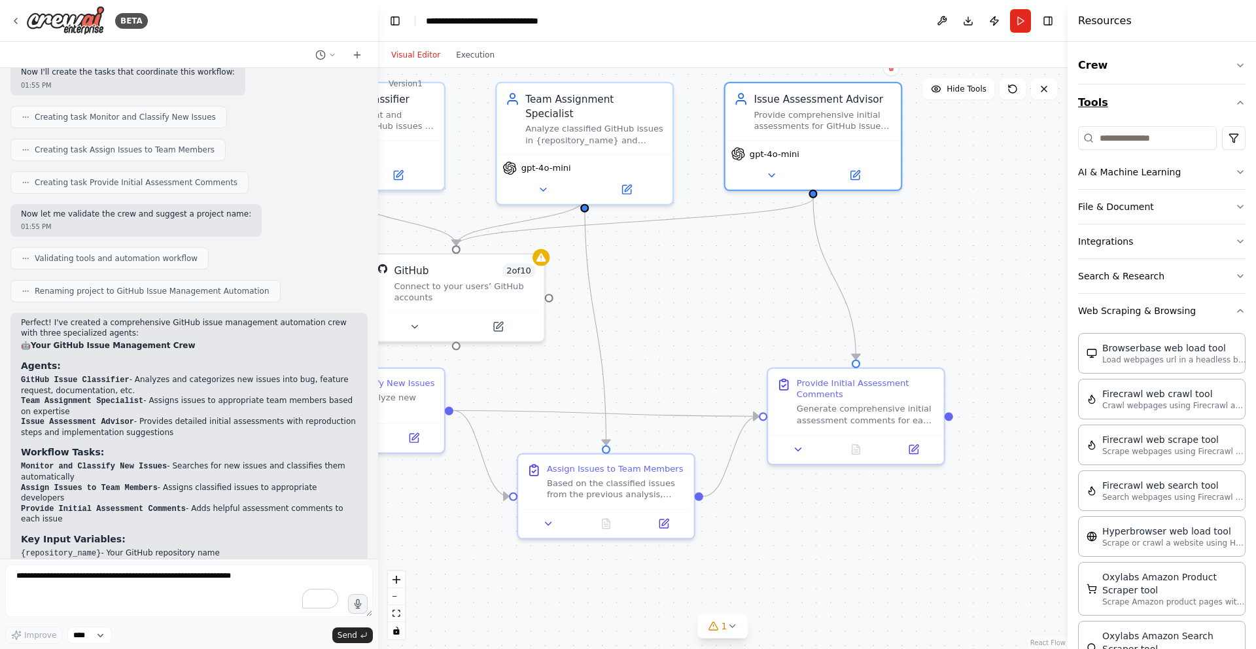
click at [1238, 96] on button "Tools" at bounding box center [1162, 102] width 168 height 37
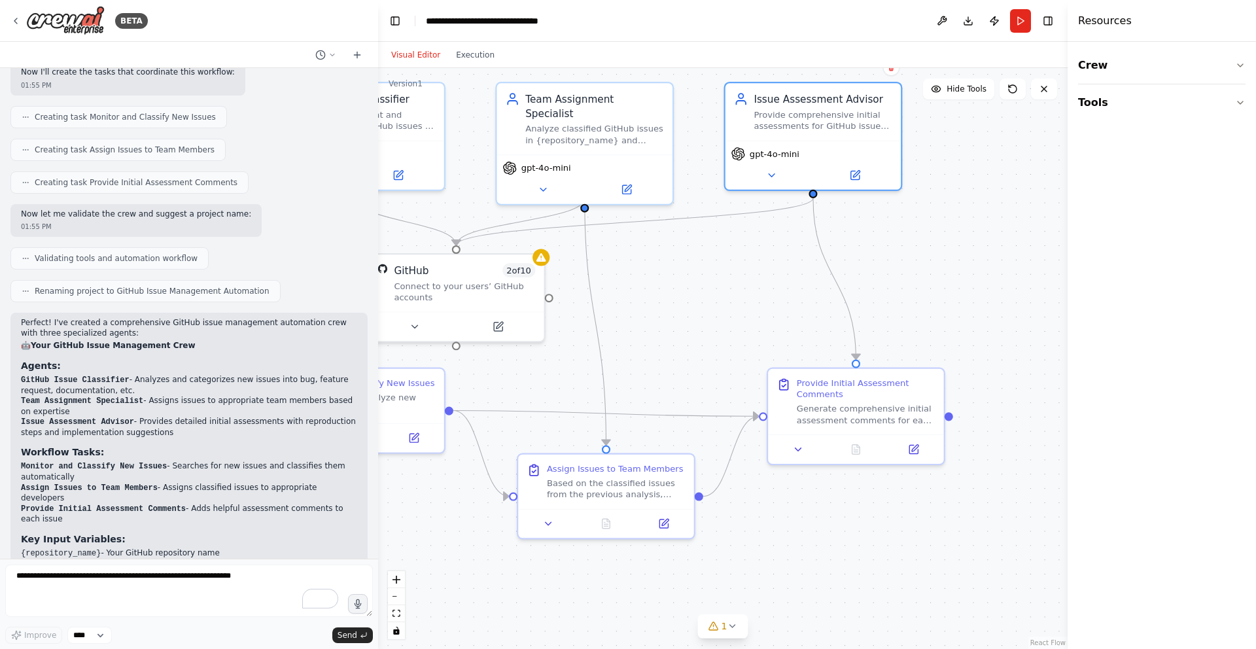
click at [1014, 203] on div ".deletable-edge-delete-btn { width: 20px; height: 20px; border: 0px solid #ffff…" at bounding box center [723, 358] width 690 height 581
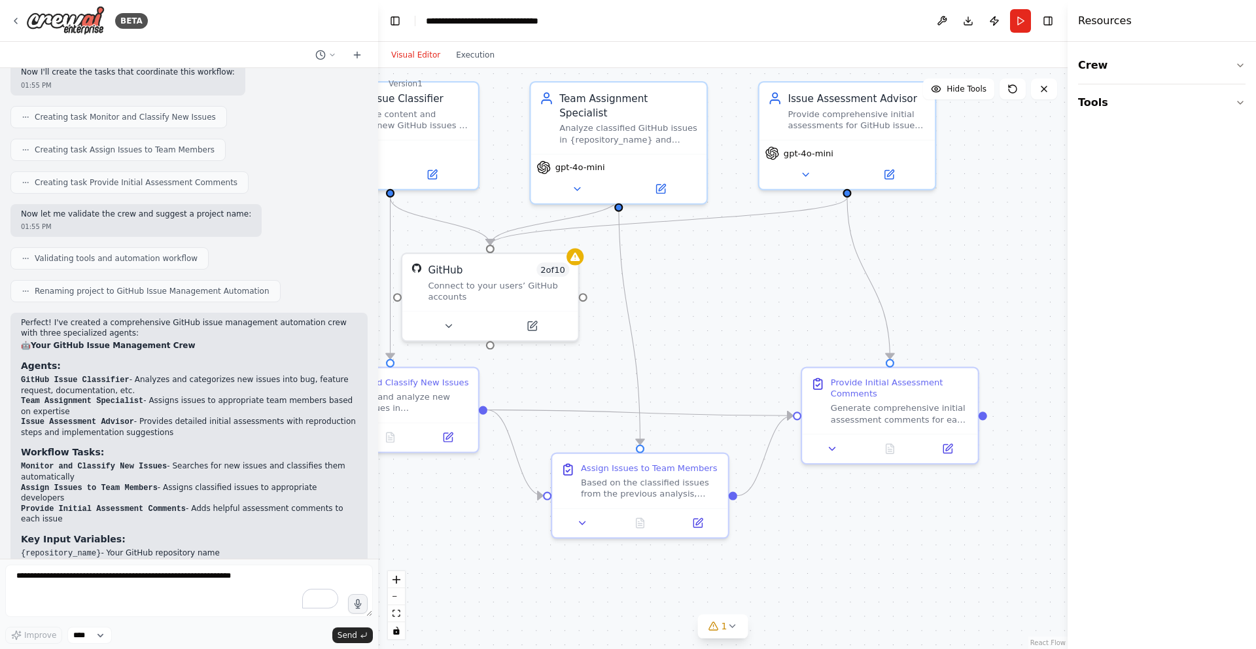
drag, startPoint x: 1004, startPoint y: 208, endPoint x: 1091, endPoint y: 201, distance: 87.3
click at [1091, 207] on div "BETA Build a crew that monitors new GitHub issues in my repository, automatical…" at bounding box center [628, 324] width 1256 height 649
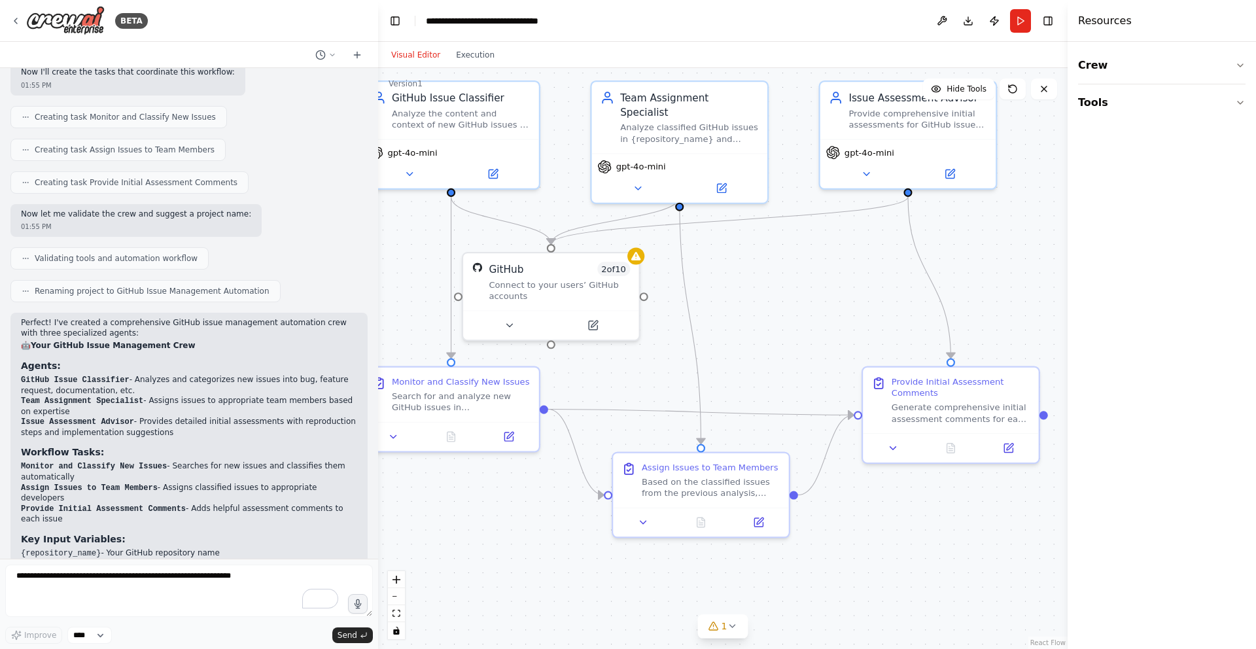
drag, startPoint x: 711, startPoint y: 279, endPoint x: 720, endPoint y: 279, distance: 9.2
click at [720, 279] on div ".deletable-edge-delete-btn { width: 20px; height: 20px; border: 0px solid #ffff…" at bounding box center [723, 358] width 690 height 581
drag, startPoint x: 686, startPoint y: 288, endPoint x: 700, endPoint y: 292, distance: 14.3
click at [700, 292] on div ".deletable-edge-delete-btn { width: 20px; height: 20px; border: 0px solid #ffff…" at bounding box center [723, 358] width 690 height 581
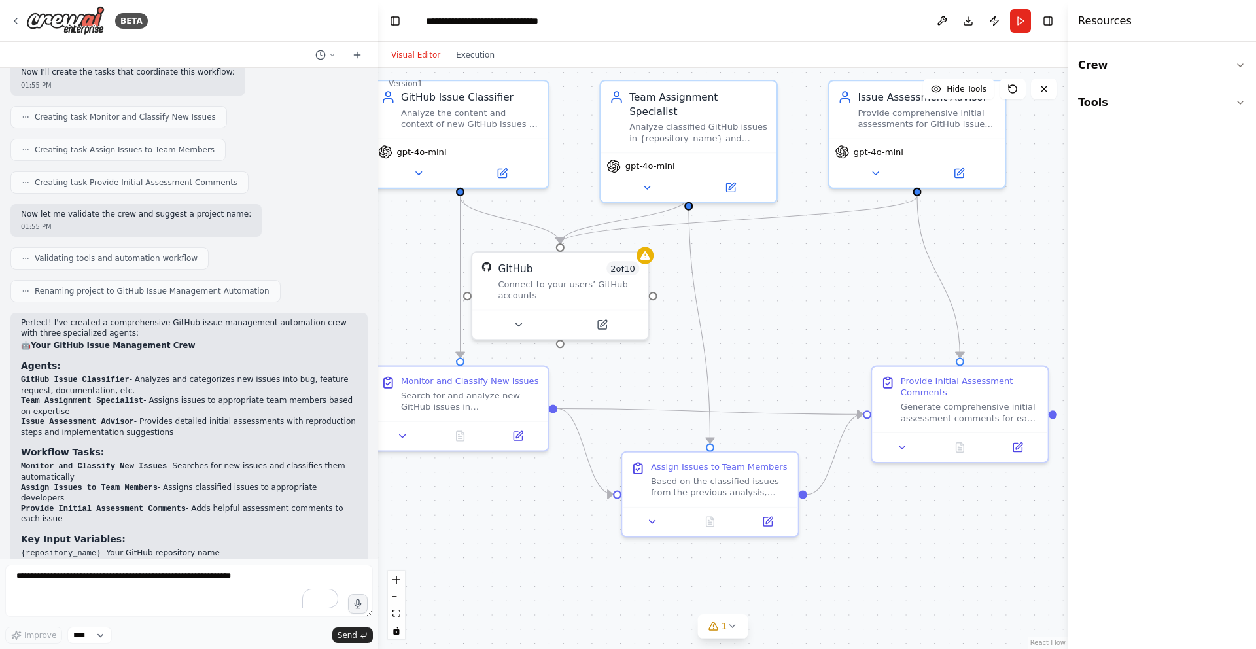
drag, startPoint x: 737, startPoint y: 340, endPoint x: 754, endPoint y: 342, distance: 16.4
click at [754, 342] on div ".deletable-edge-delete-btn { width: 20px; height: 20px; border: 0px solid #ffff…" at bounding box center [723, 358] width 690 height 581
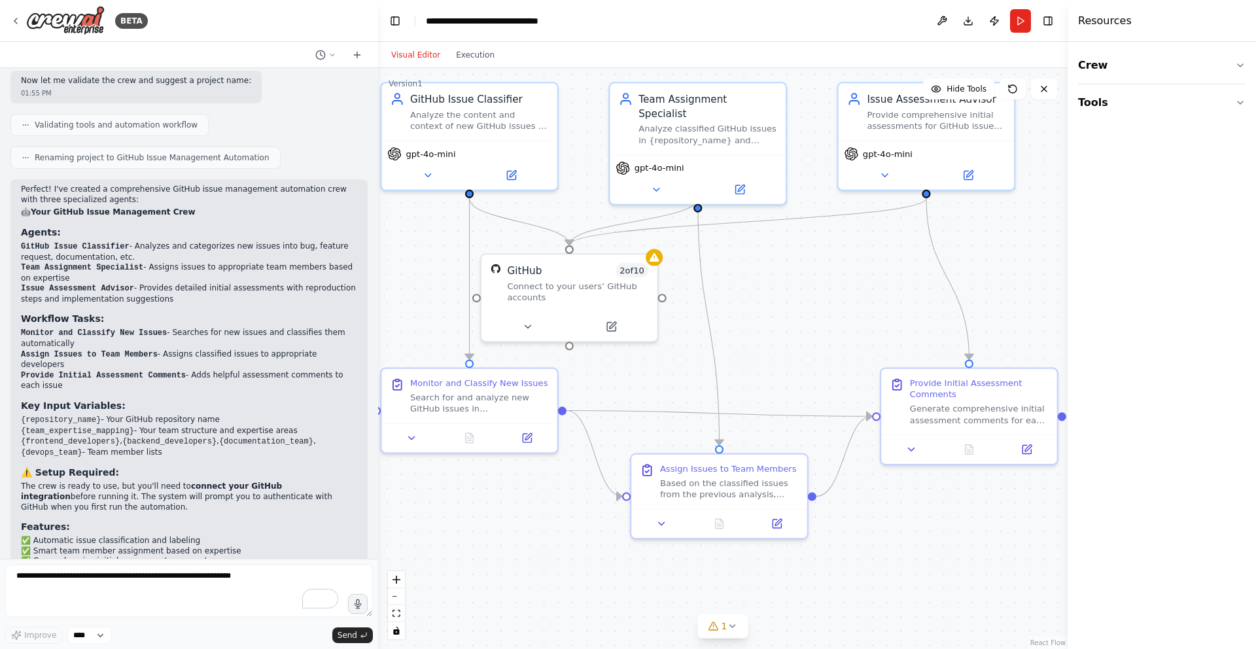
scroll to position [720, 0]
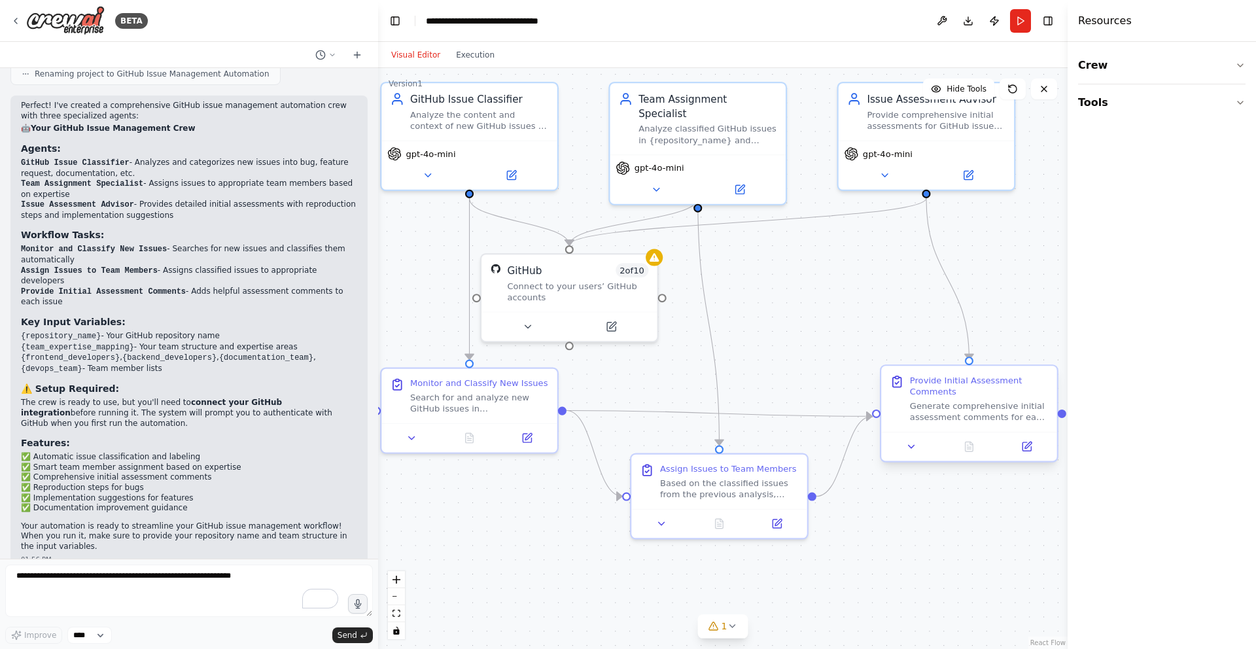
click at [943, 390] on div "Provide Initial Assessment Comments" at bounding box center [979, 385] width 139 height 23
click at [912, 455] on div at bounding box center [968, 446] width 175 height 29
click at [912, 455] on button at bounding box center [911, 446] width 49 height 17
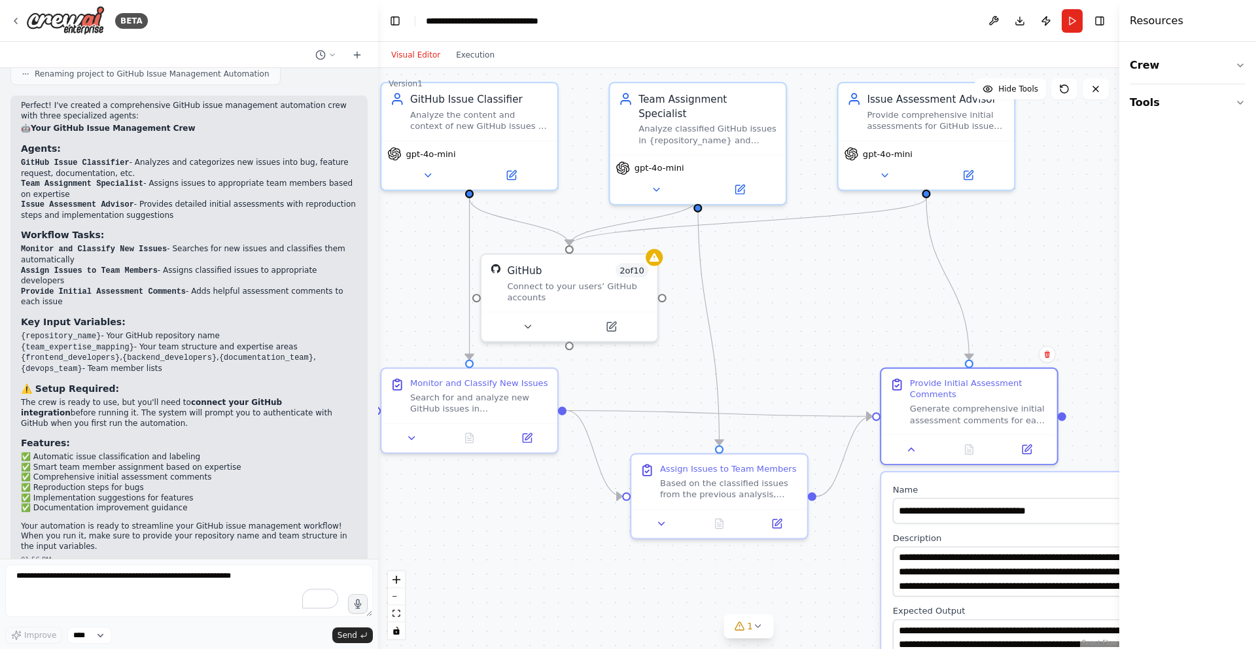
drag, startPoint x: 1069, startPoint y: 516, endPoint x: 1222, endPoint y: 516, distance: 152.5
click at [1222, 516] on div "Resources Crew Tools" at bounding box center [1188, 324] width 137 height 649
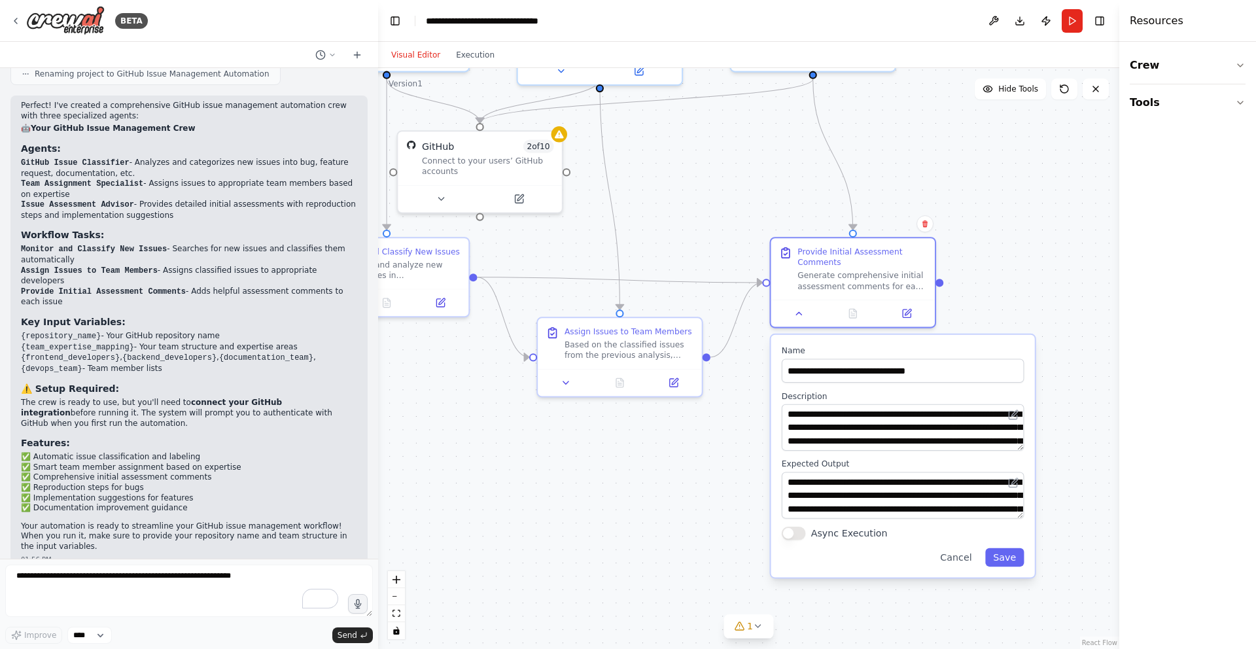
drag, startPoint x: 1104, startPoint y: 428, endPoint x: 985, endPoint y: 277, distance: 192.0
click at [983, 281] on div ".deletable-edge-delete-btn { width: 20px; height: 20px; border: 0px solid #ffff…" at bounding box center [748, 358] width 741 height 581
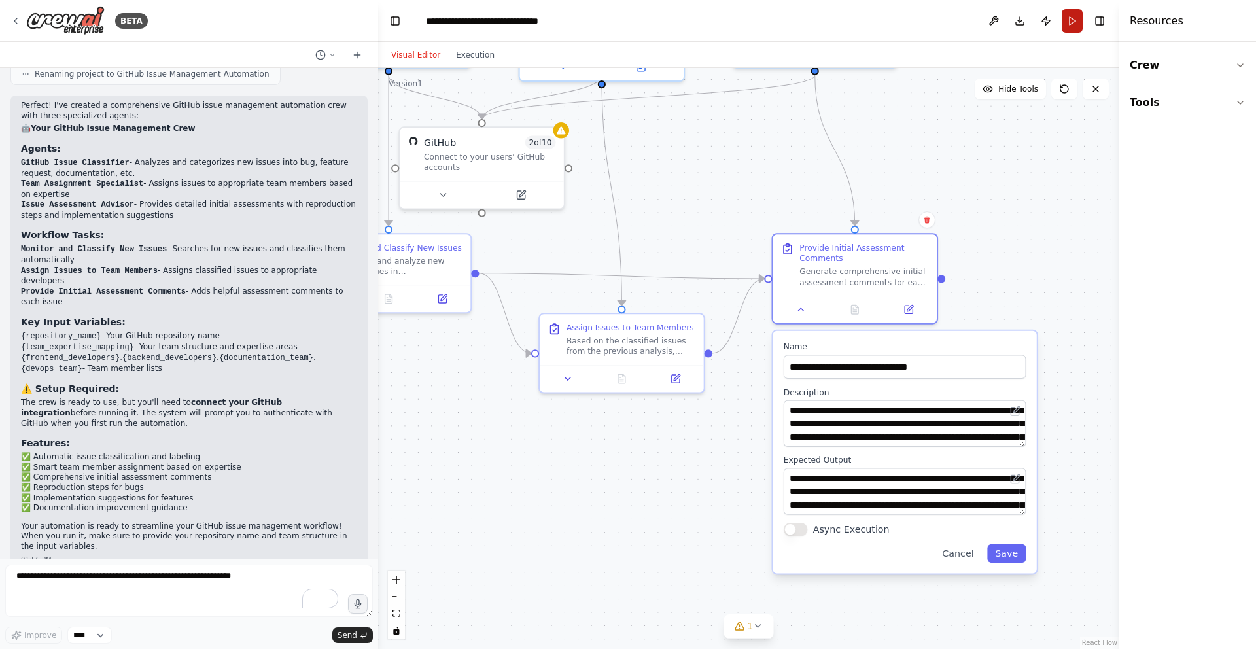
click at [1073, 23] on button "Run" at bounding box center [1072, 21] width 21 height 24
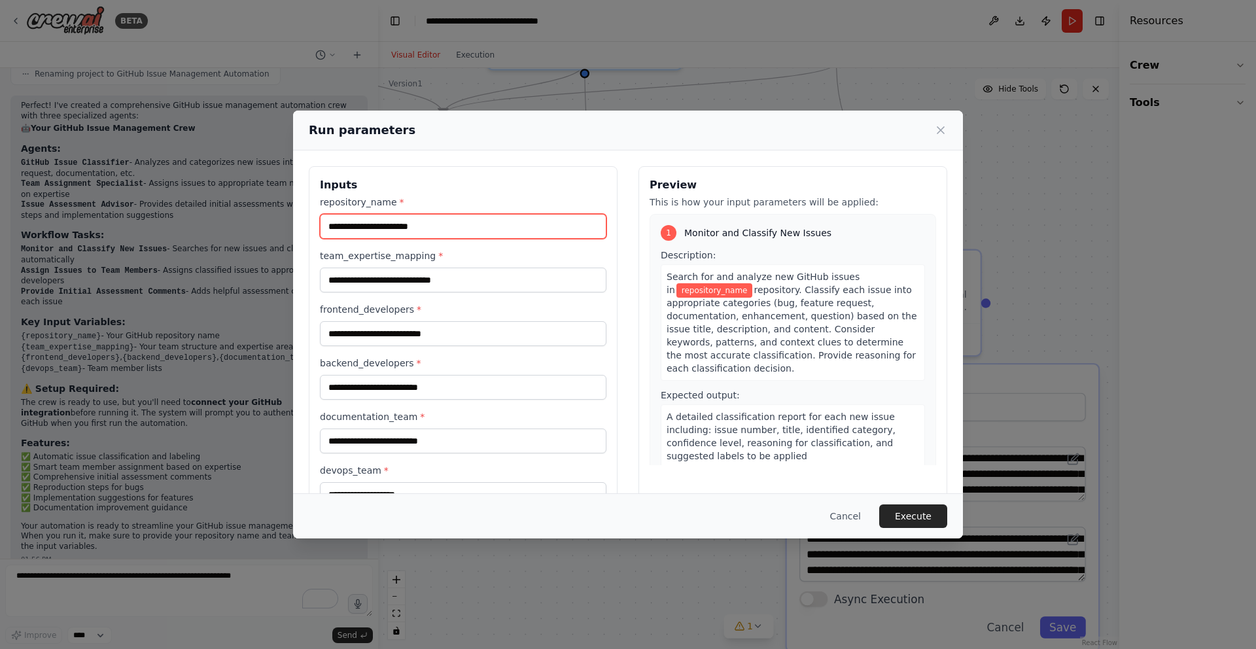
click at [450, 222] on input "repository_name *" at bounding box center [463, 226] width 287 height 25
type input "**********"
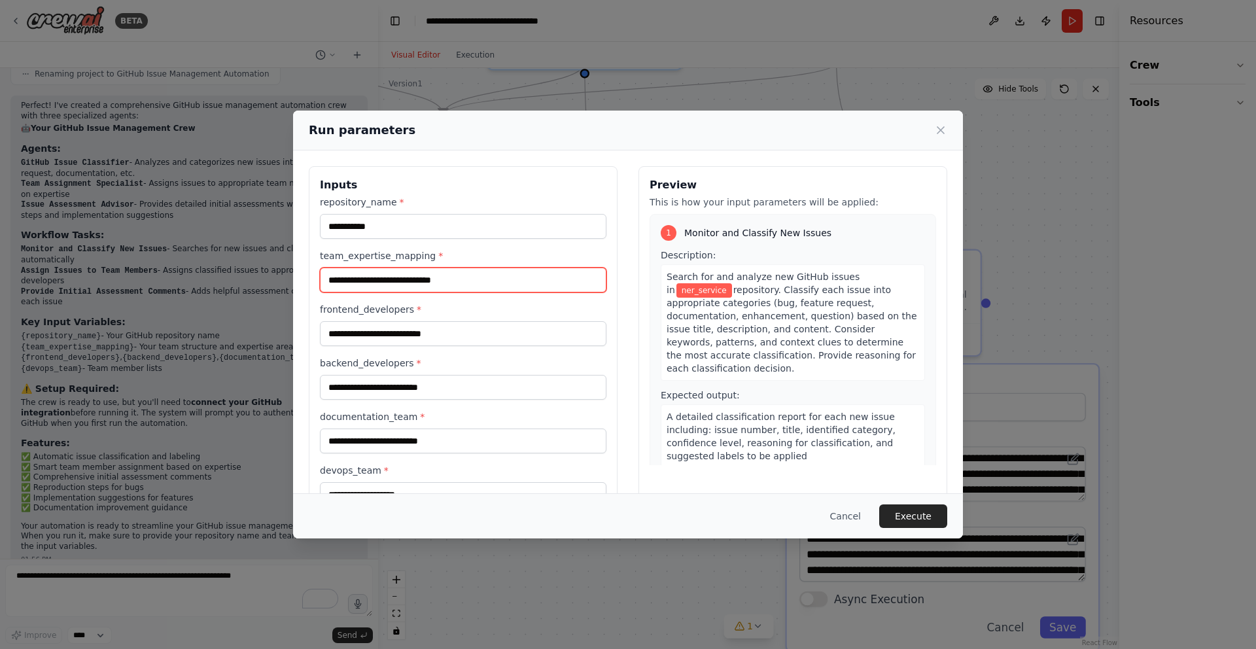
click at [405, 282] on input "team_expertise_mapping *" at bounding box center [463, 280] width 287 height 25
click at [408, 281] on input "team_expertise_mapping *" at bounding box center [463, 280] width 287 height 25
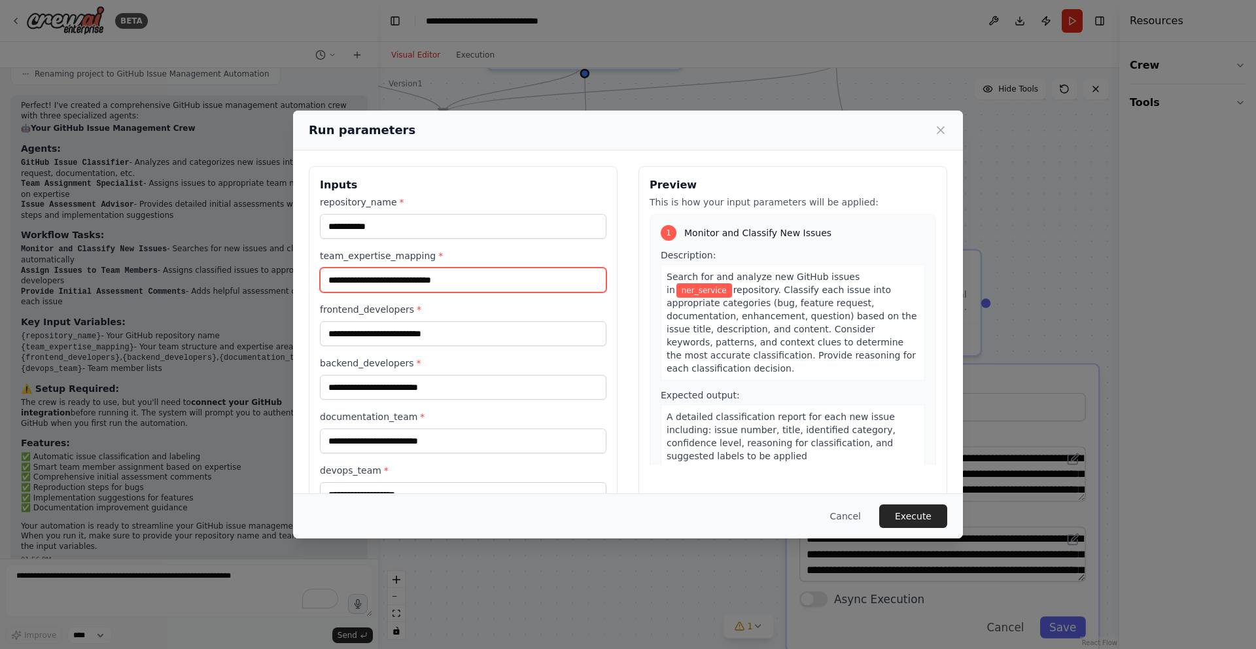
click at [408, 281] on input "team_expertise_mapping *" at bounding box center [463, 280] width 287 height 25
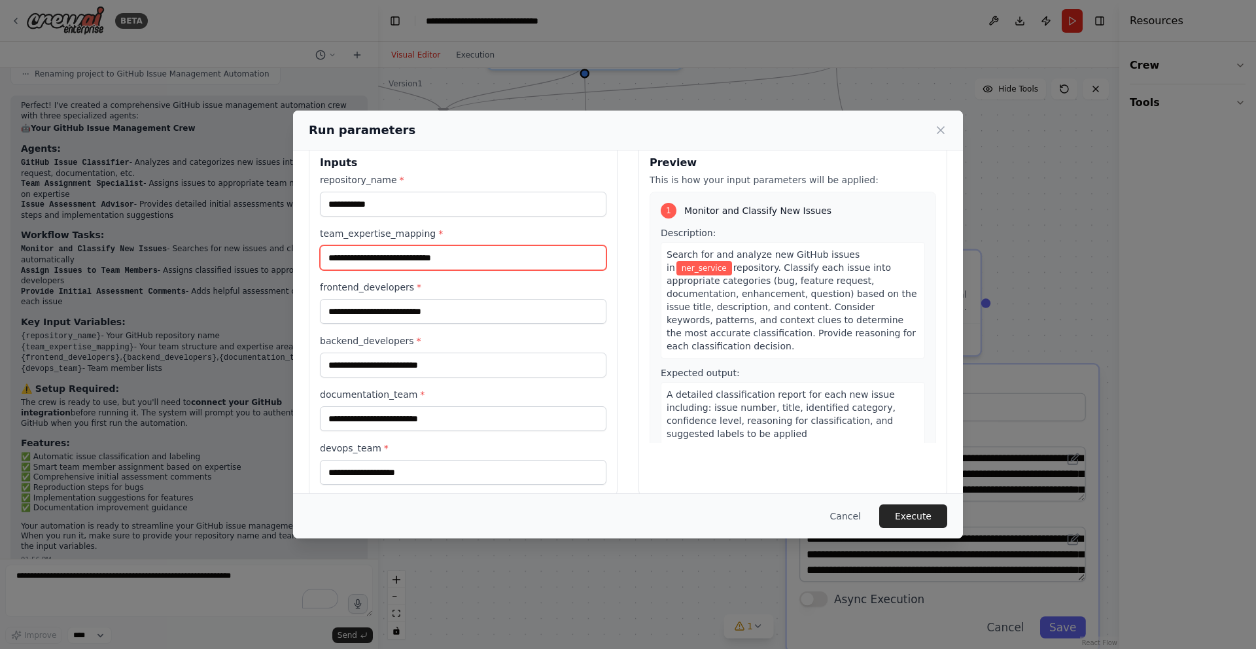
scroll to position [0, 0]
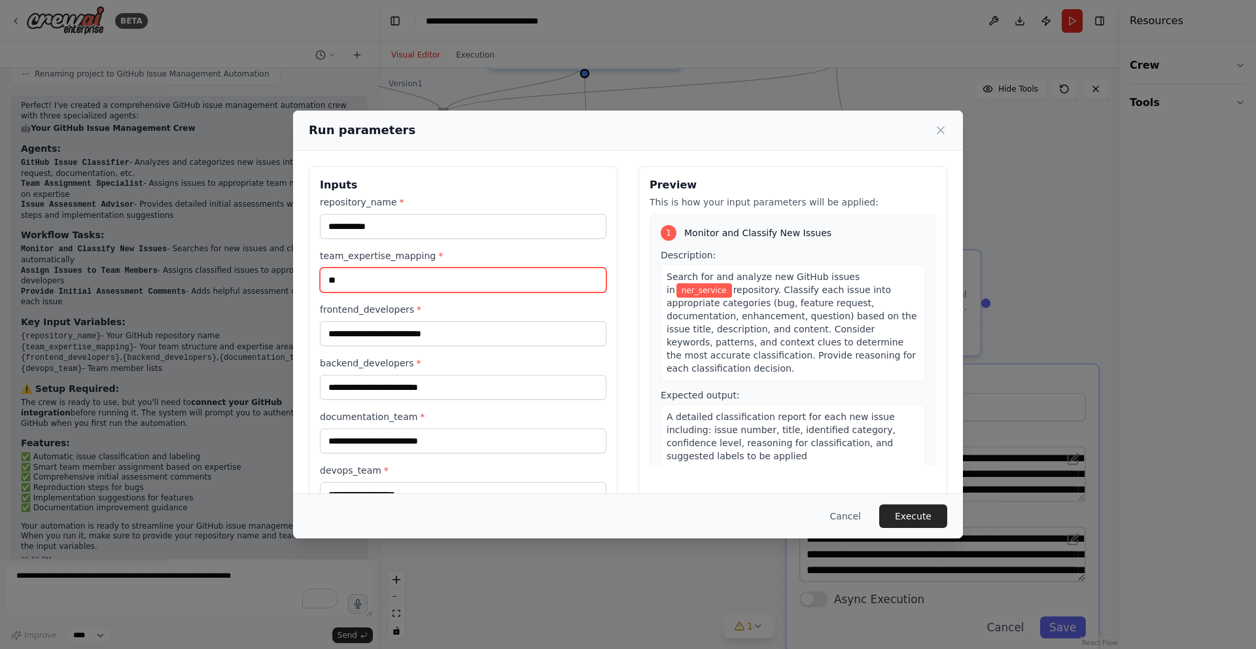
type input "*"
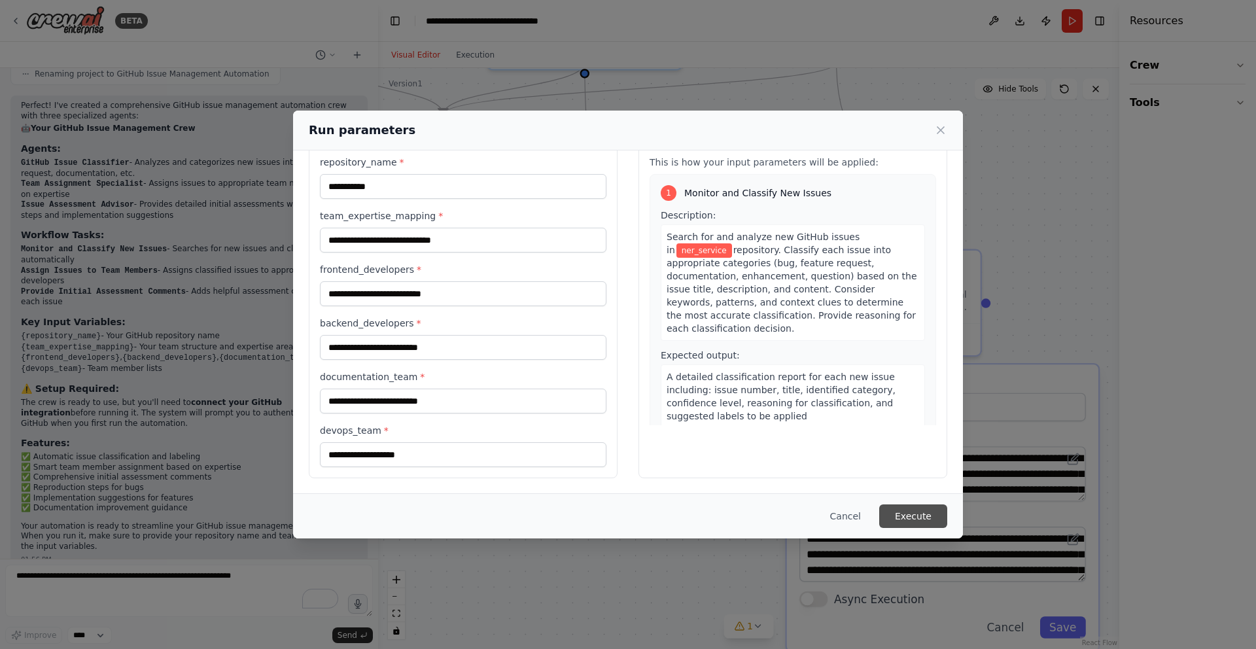
click at [930, 516] on button "Execute" at bounding box center [913, 516] width 68 height 24
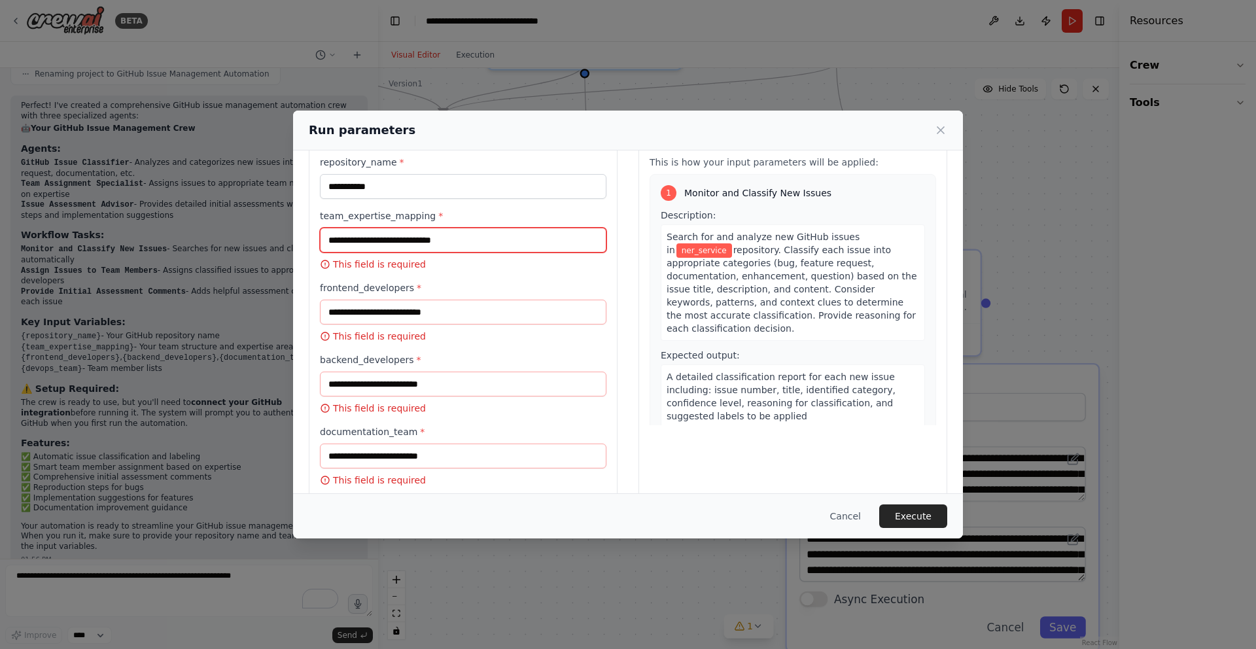
click at [439, 245] on input "team_expertise_mapping *" at bounding box center [463, 240] width 287 height 25
drag, startPoint x: 461, startPoint y: 240, endPoint x: 349, endPoint y: 238, distance: 111.9
click at [349, 238] on input "team_expertise_mapping *" at bounding box center [463, 240] width 287 height 25
click at [354, 239] on input "team_expertise_mapping *" at bounding box center [463, 240] width 287 height 25
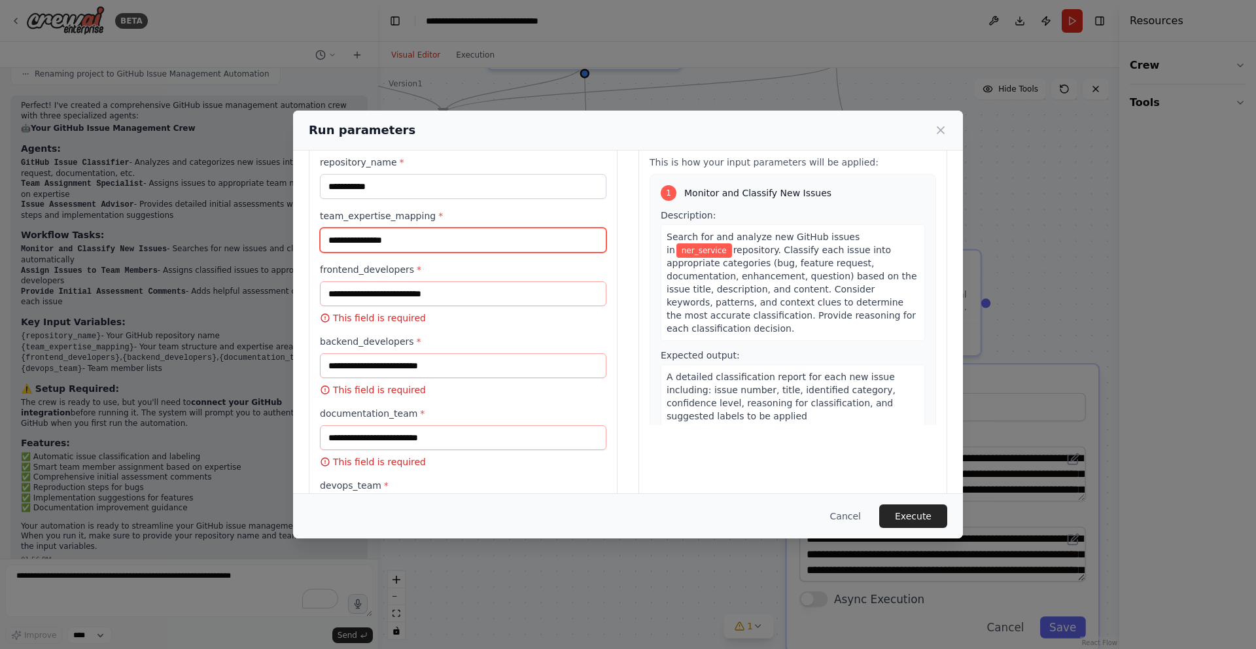
type input "**********"
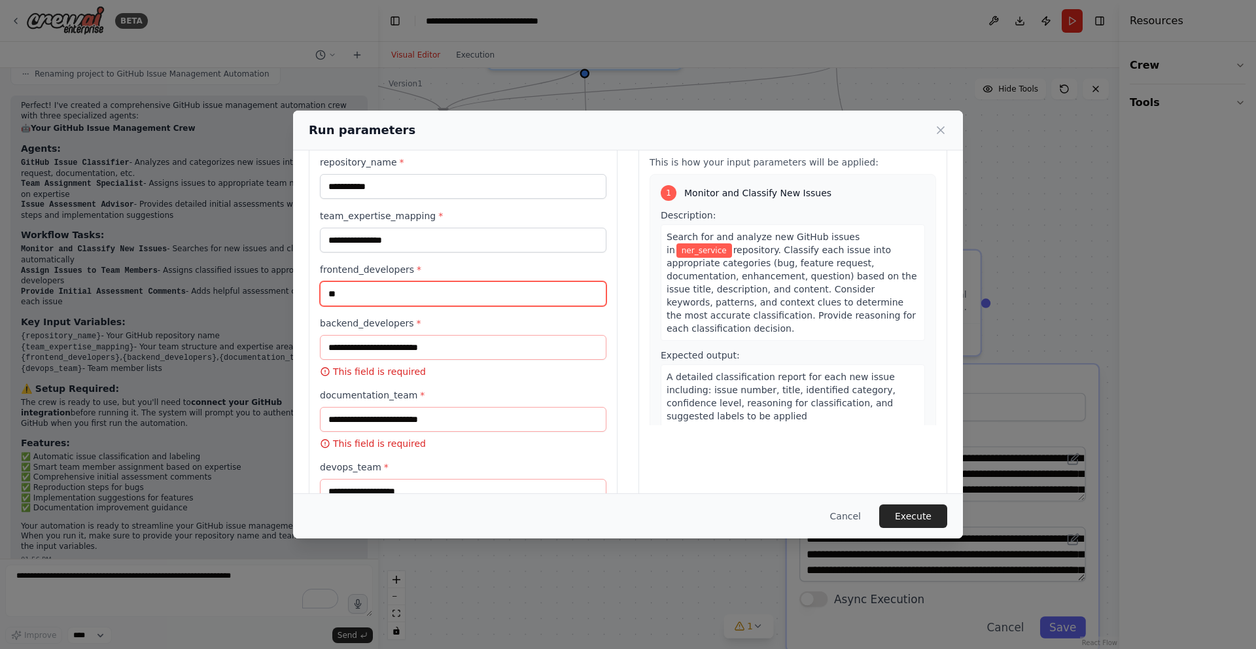
type input "*"
type input "**********"
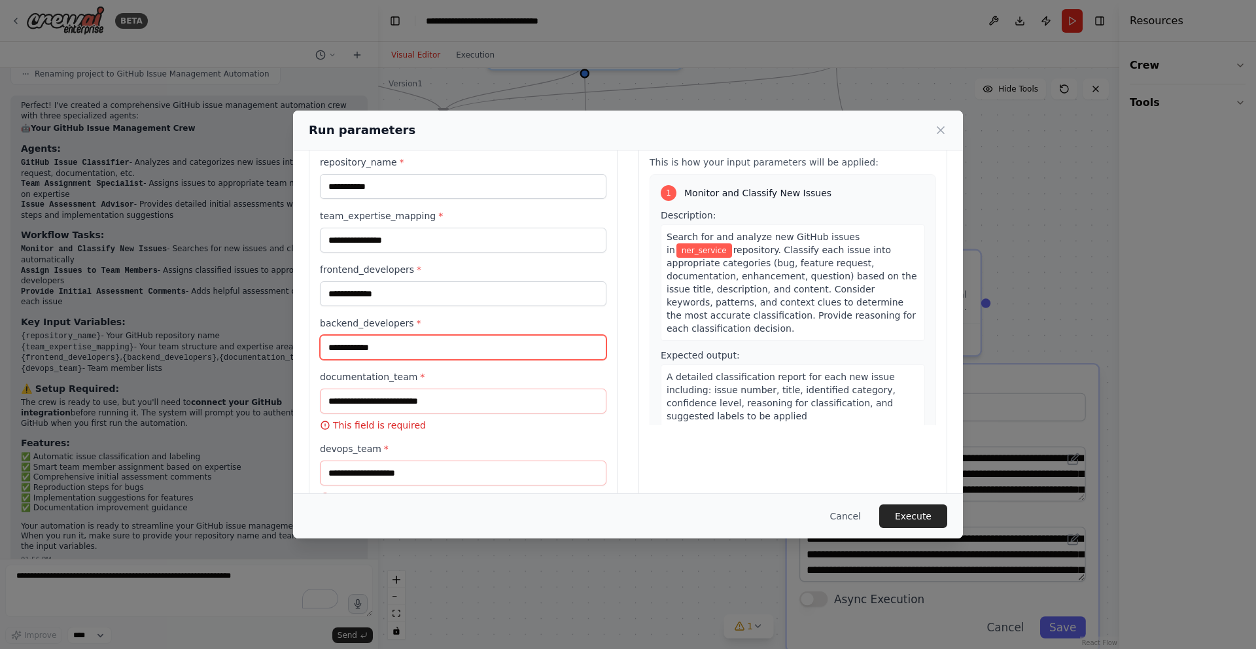
type input "**********"
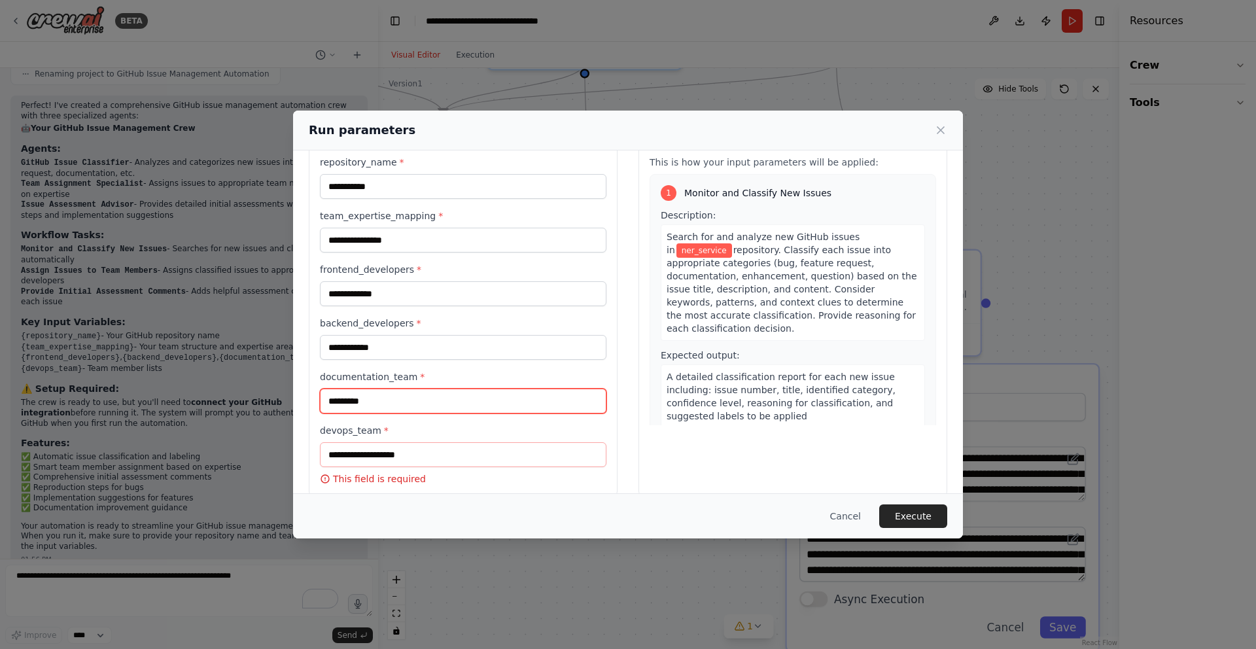
type input "*********"
type input "**********"
click at [902, 518] on button "Execute" at bounding box center [913, 516] width 68 height 24
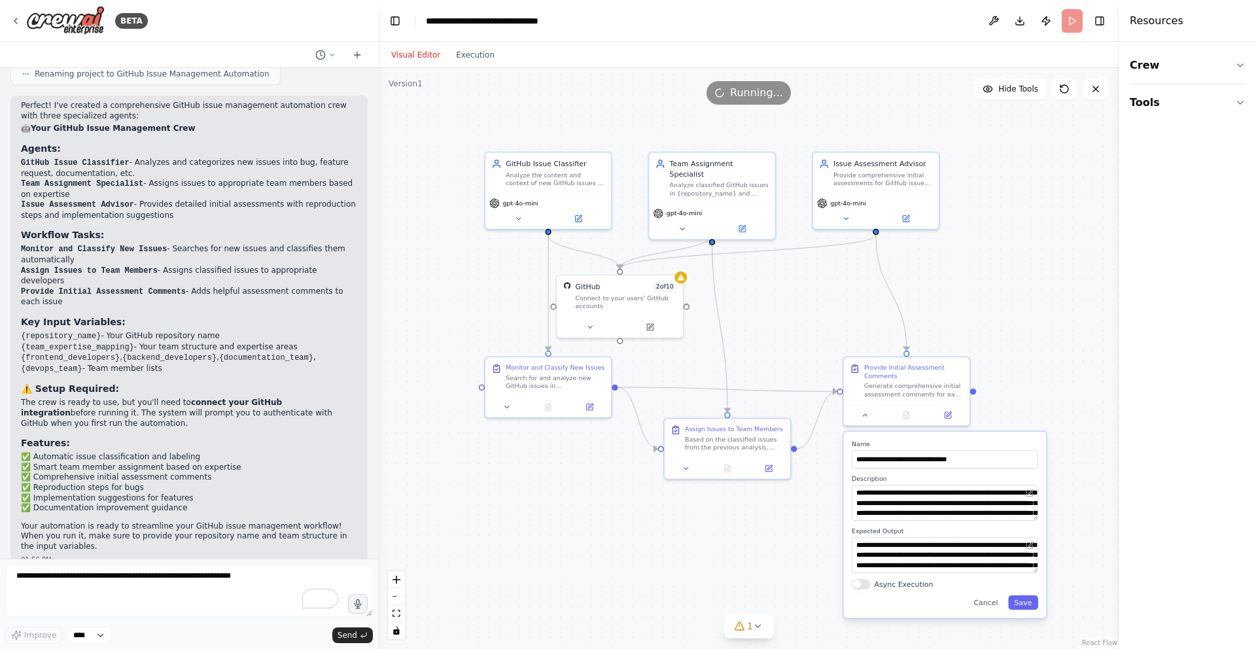
drag, startPoint x: 649, startPoint y: 309, endPoint x: 800, endPoint y: 340, distance: 154.4
click at [800, 340] on div ".deletable-edge-delete-btn { width: 20px; height: 20px; border: 0px solid #ffff…" at bounding box center [748, 358] width 741 height 581
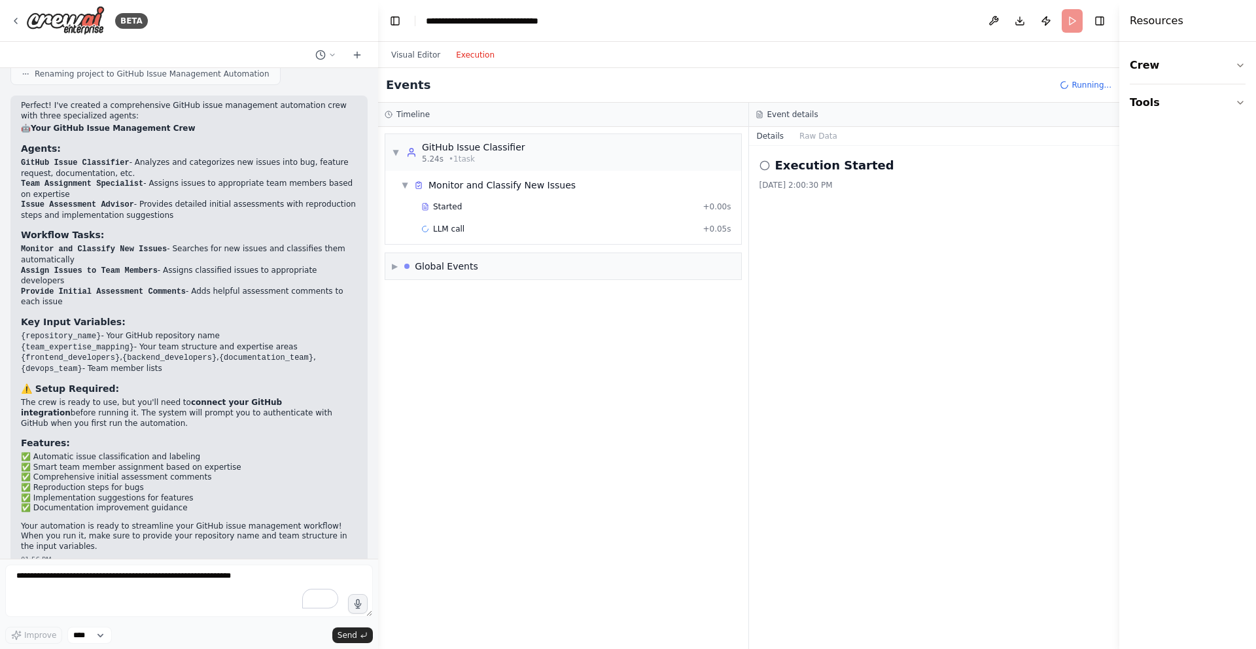
click at [484, 54] on button "Execution" at bounding box center [475, 55] width 54 height 16
click at [482, 55] on button "Execution" at bounding box center [475, 55] width 54 height 16
click at [476, 56] on button "Execution" at bounding box center [475, 55] width 54 height 16
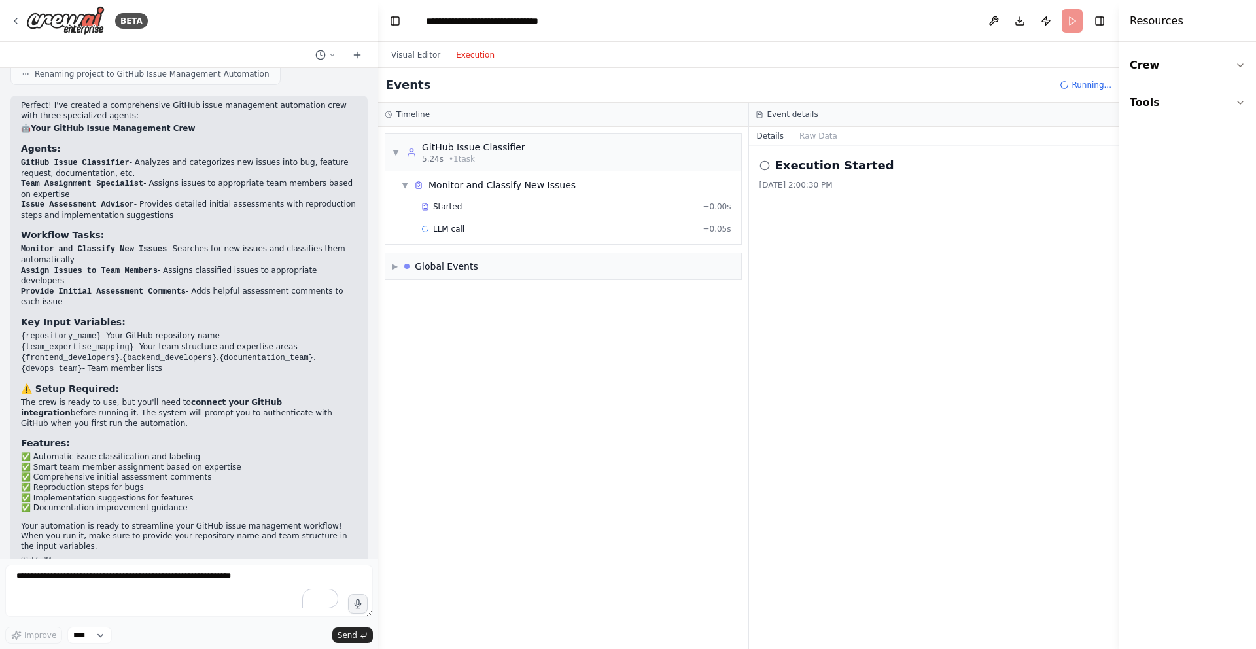
click at [476, 56] on button "Execution" at bounding box center [475, 55] width 54 height 16
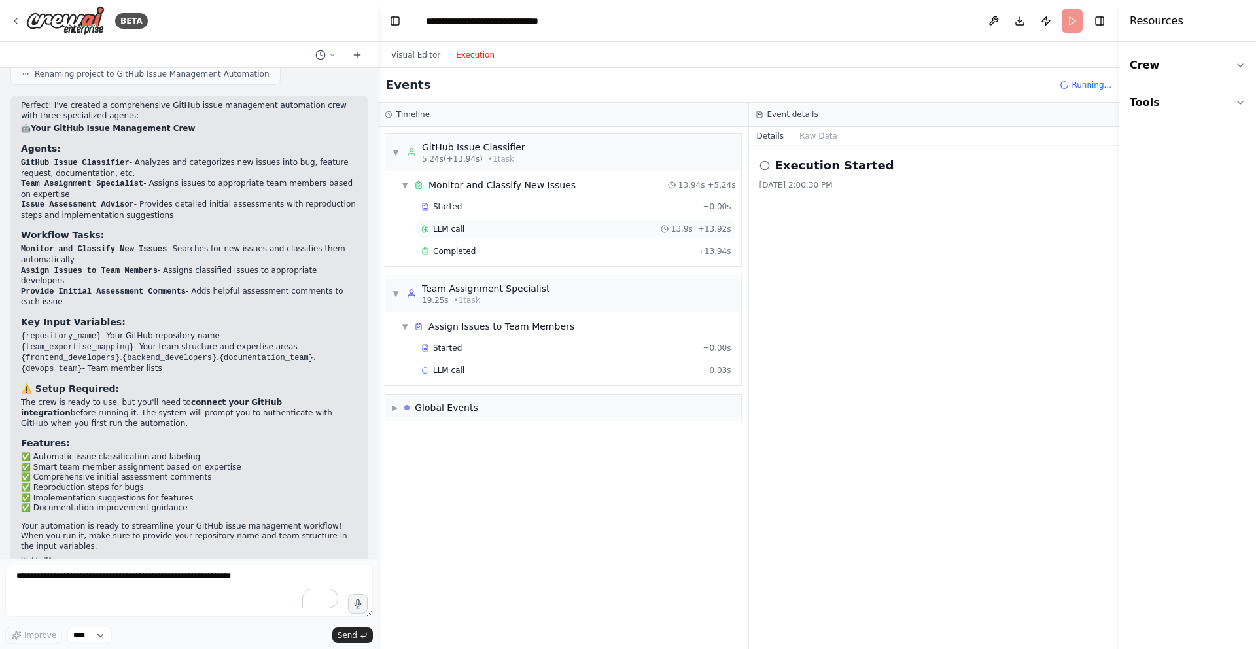
click at [443, 226] on span "LLM call" at bounding box center [448, 229] width 31 height 10
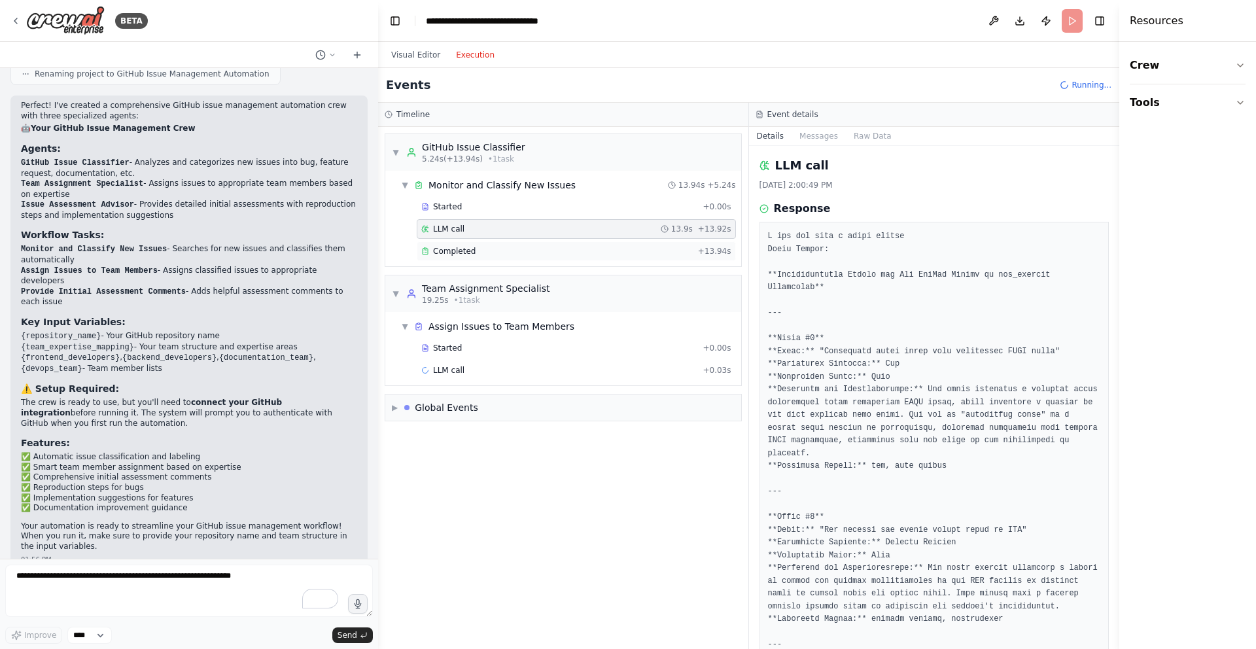
click at [456, 248] on span "Completed" at bounding box center [454, 251] width 43 height 10
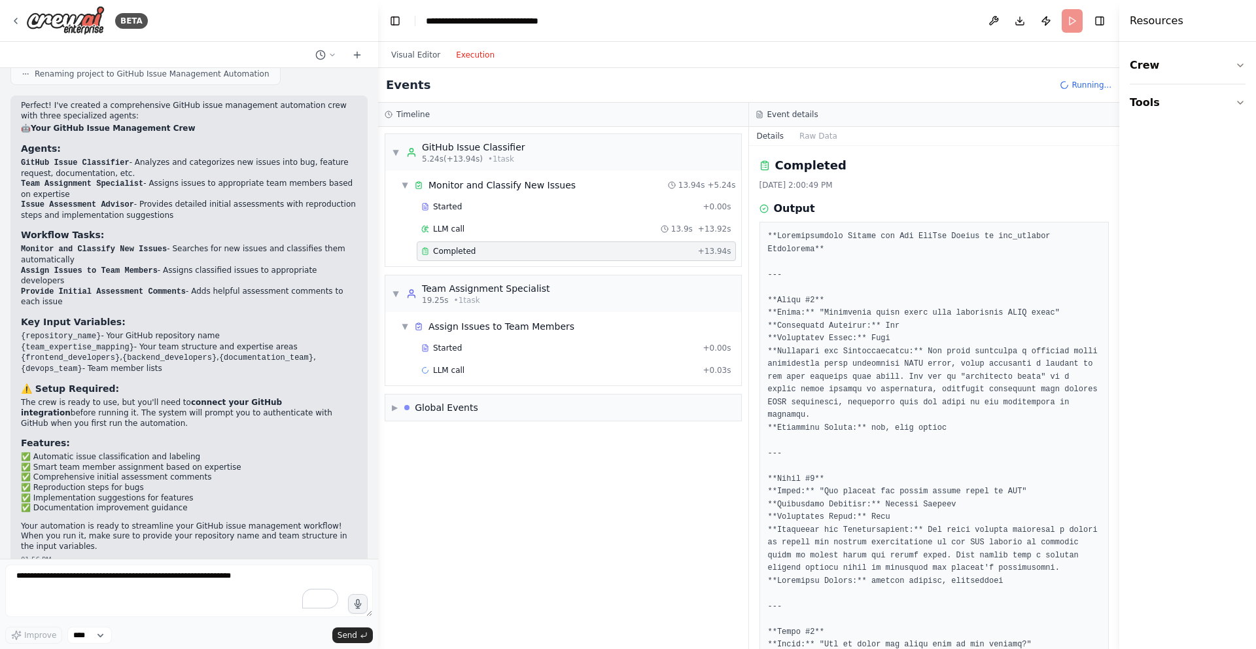
click at [456, 248] on span "Completed" at bounding box center [454, 251] width 43 height 10
click at [467, 252] on span "Completed" at bounding box center [454, 251] width 43 height 10
click at [398, 294] on span "▼" at bounding box center [396, 294] width 8 height 10
click at [395, 332] on span "▶" at bounding box center [395, 334] width 6 height 10
click at [398, 337] on div "▼ Global Events" at bounding box center [435, 334] width 86 height 13
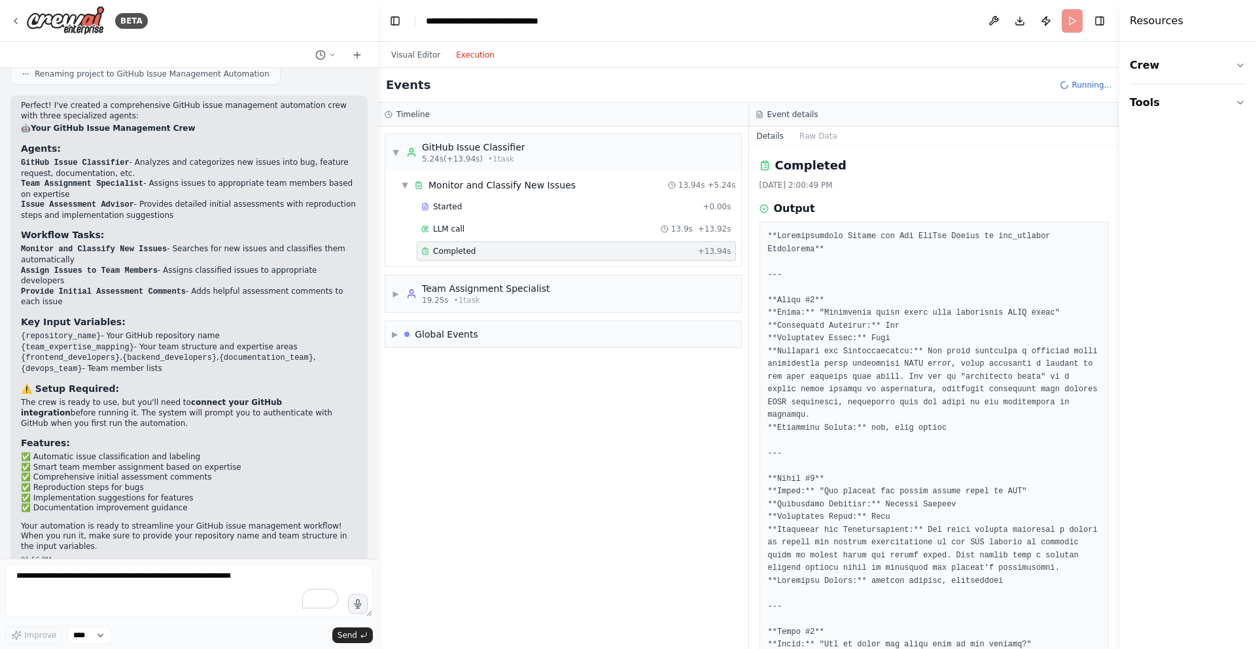
click at [423, 43] on div "Visual Editor Execution" at bounding box center [442, 55] width 119 height 26
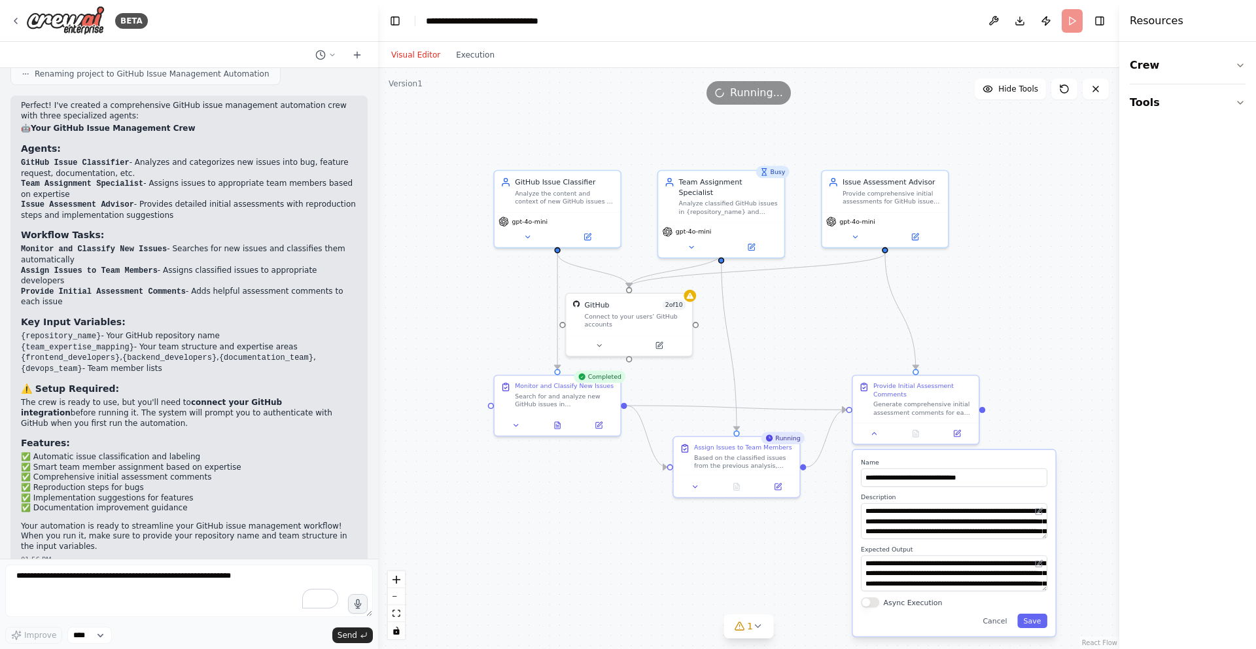
click at [422, 54] on button "Visual Editor" at bounding box center [415, 55] width 65 height 16
click at [414, 57] on button "Visual Editor" at bounding box center [415, 55] width 65 height 16
click at [417, 57] on button "Visual Editor" at bounding box center [415, 55] width 65 height 16
click at [457, 52] on button "Execution" at bounding box center [475, 55] width 54 height 16
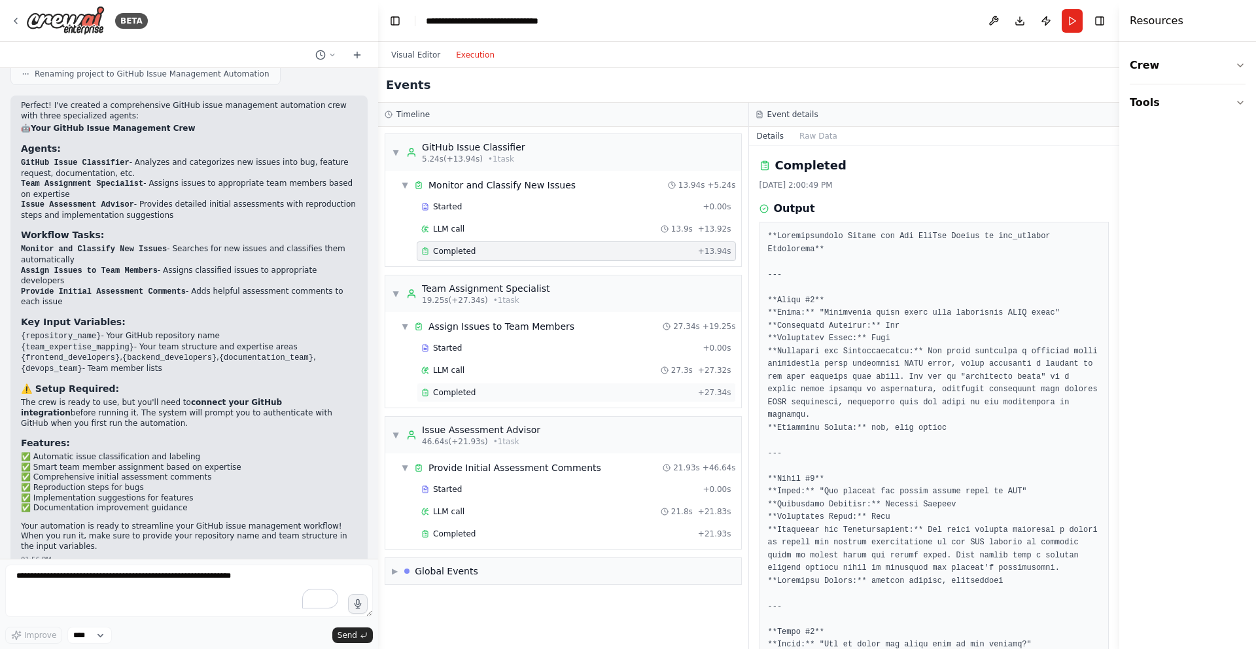
click at [473, 395] on span "Completed" at bounding box center [454, 392] width 43 height 10
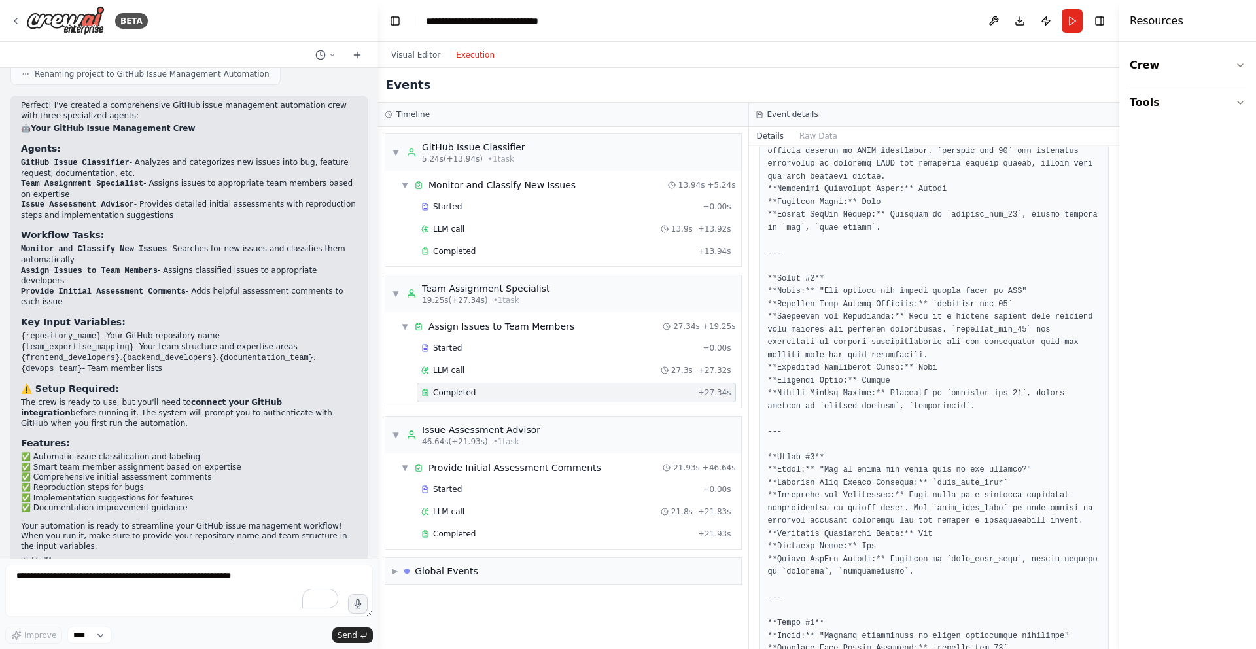
scroll to position [202, 0]
click at [902, 474] on pre at bounding box center [934, 514] width 333 height 970
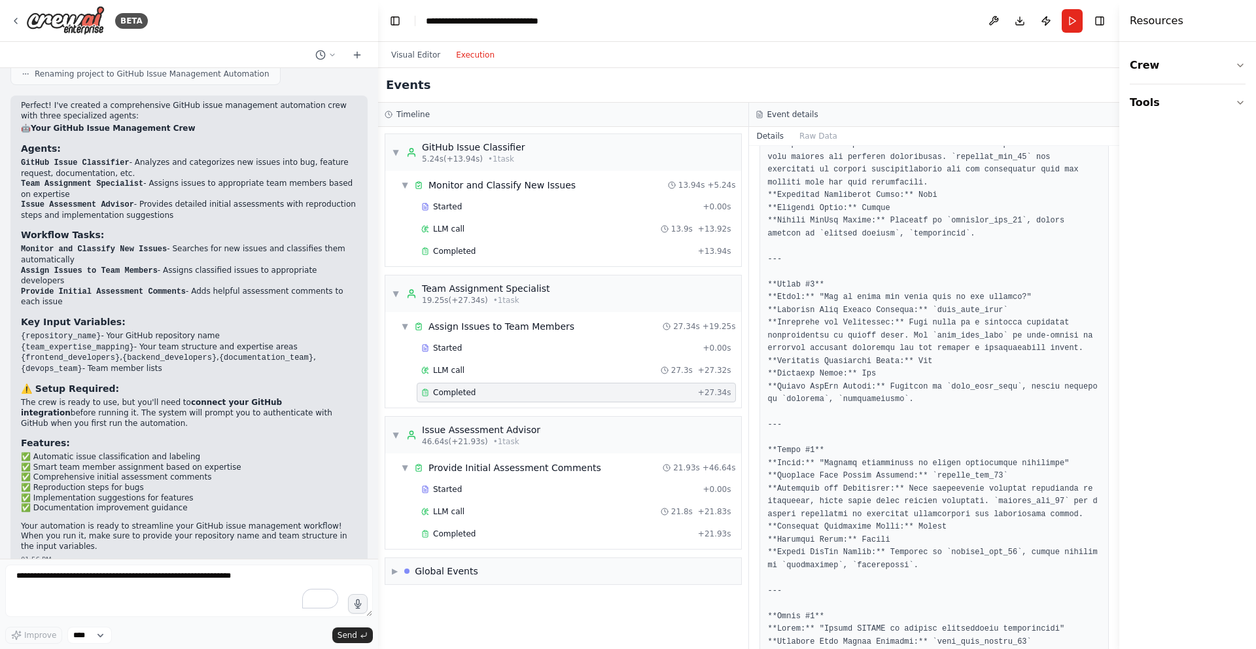
scroll to position [580, 0]
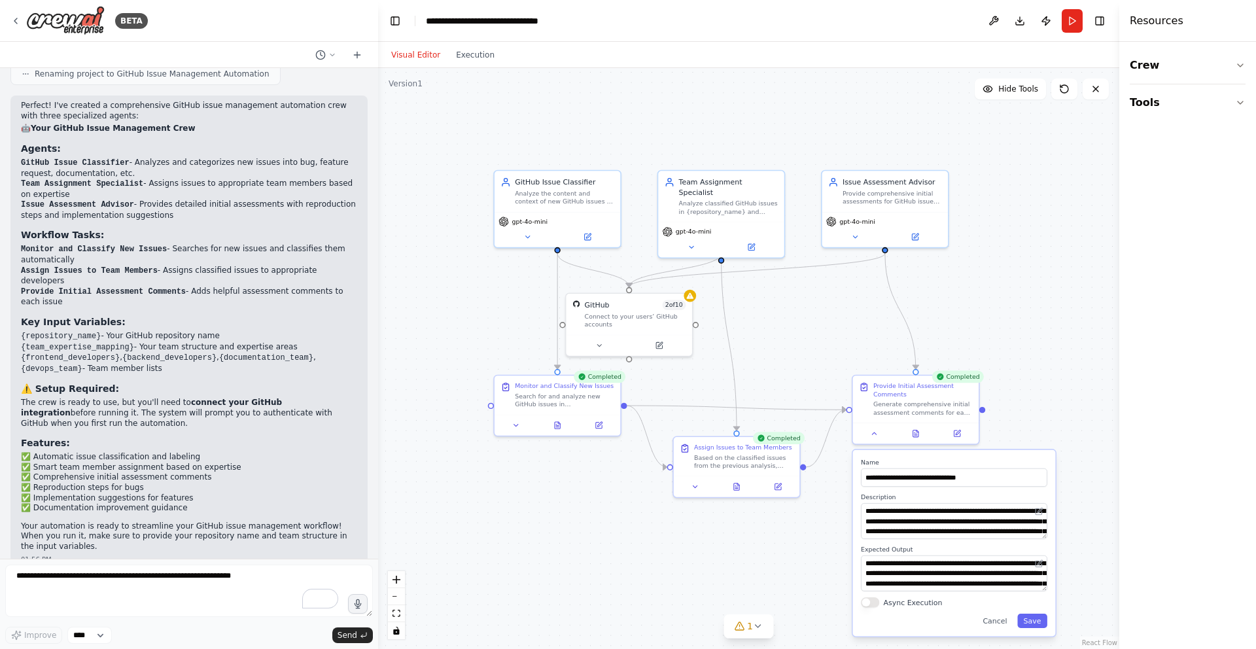
click at [421, 56] on button "Visual Editor" at bounding box center [415, 55] width 65 height 16
